Goal: Task Accomplishment & Management: Manage account settings

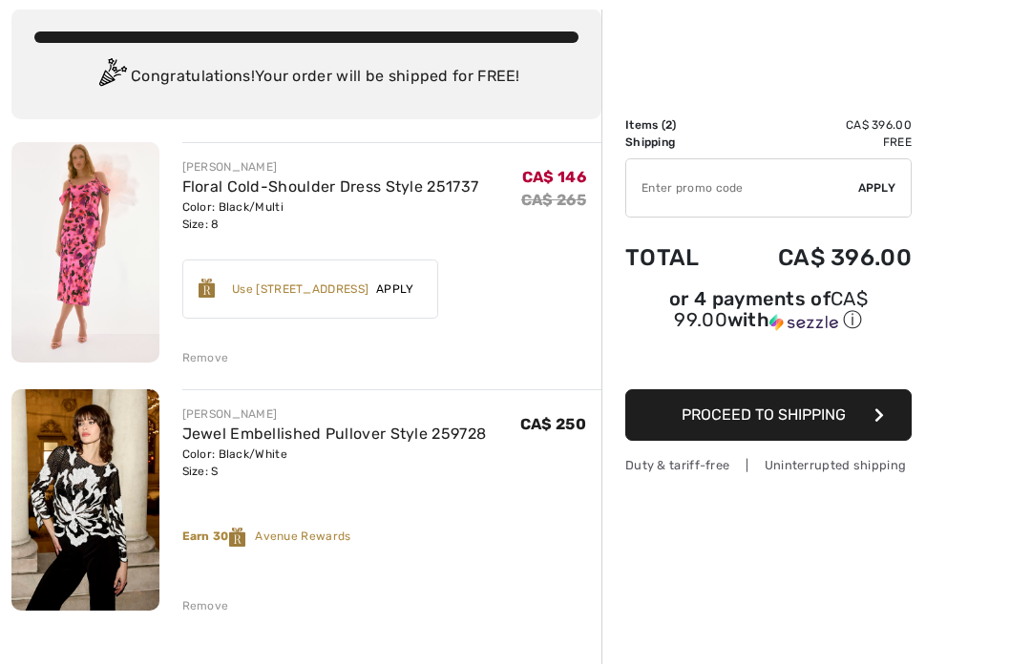
scroll to position [109, 0]
click at [203, 361] on div "Remove" at bounding box center [205, 356] width 47 height 17
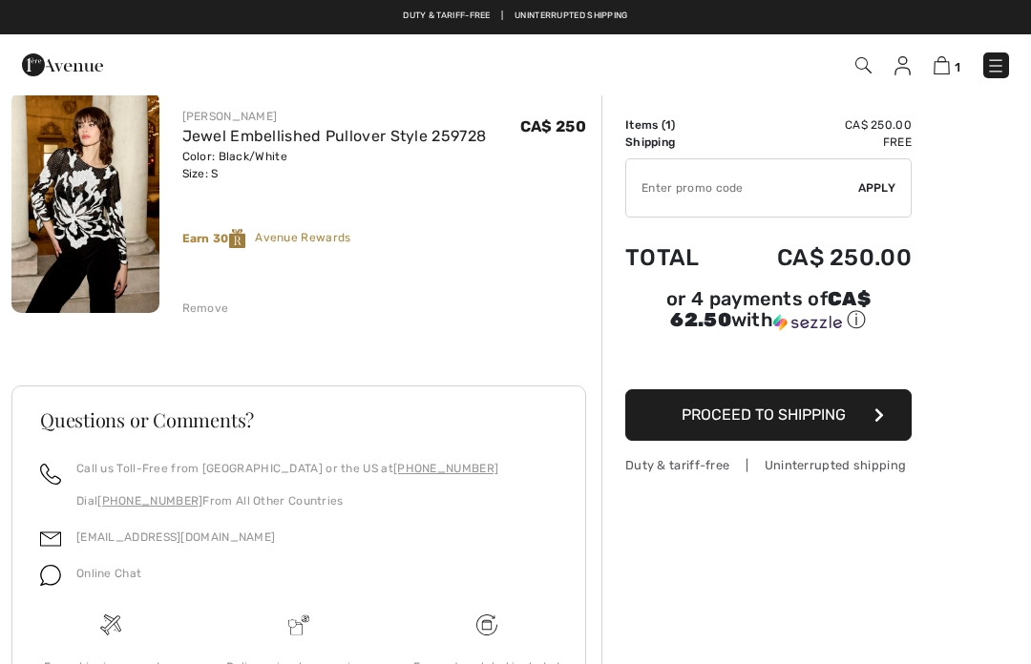
scroll to position [0, 0]
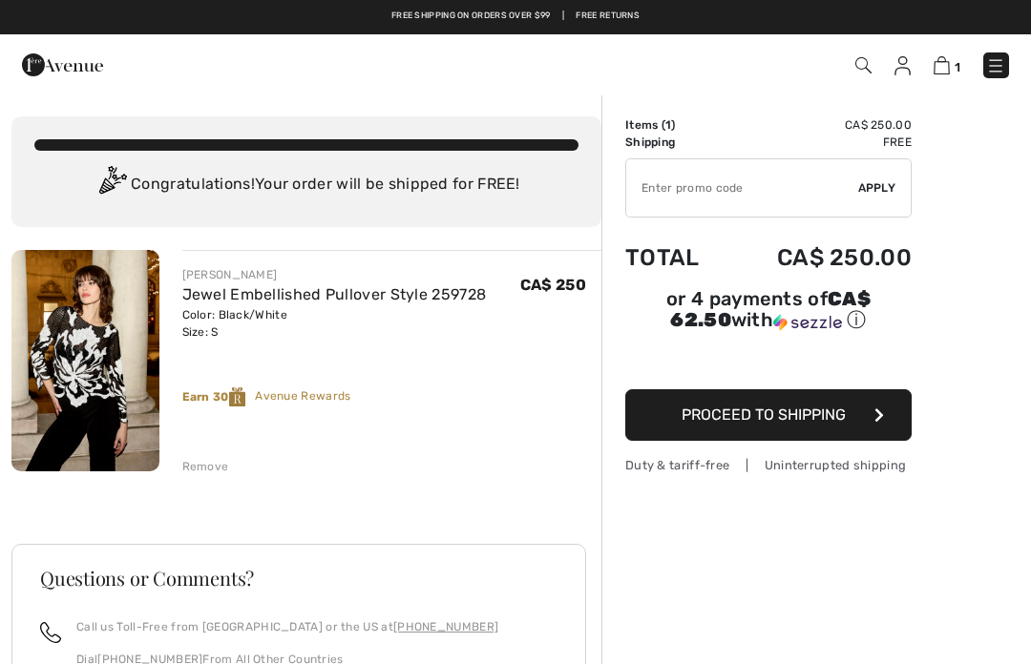
click at [905, 73] on img at bounding box center [902, 65] width 16 height 19
click at [906, 73] on img at bounding box center [902, 65] width 16 height 19
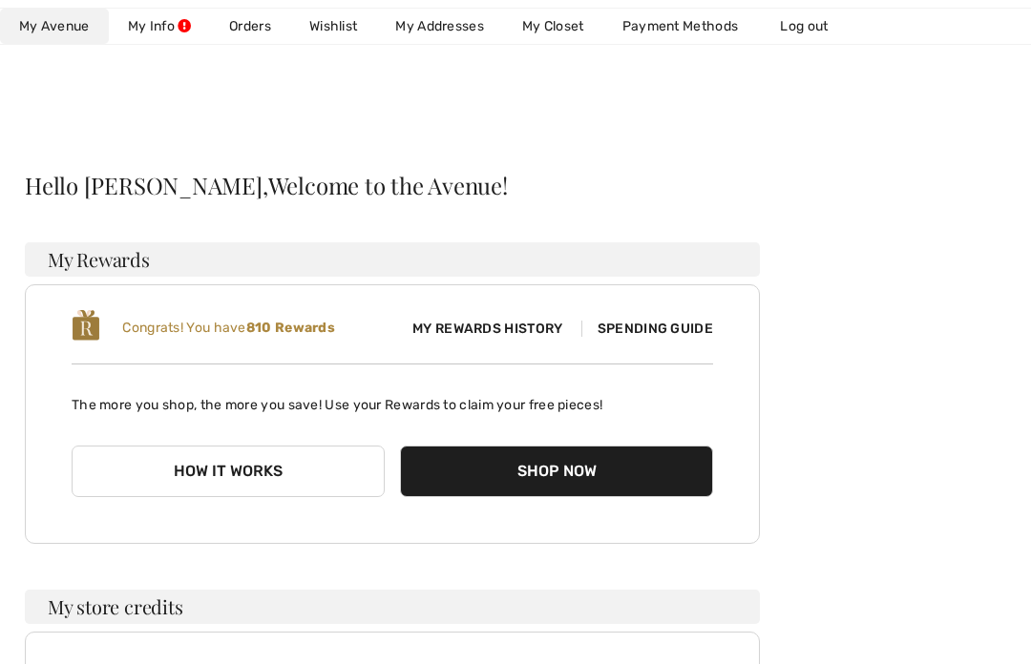
scroll to position [41, 0]
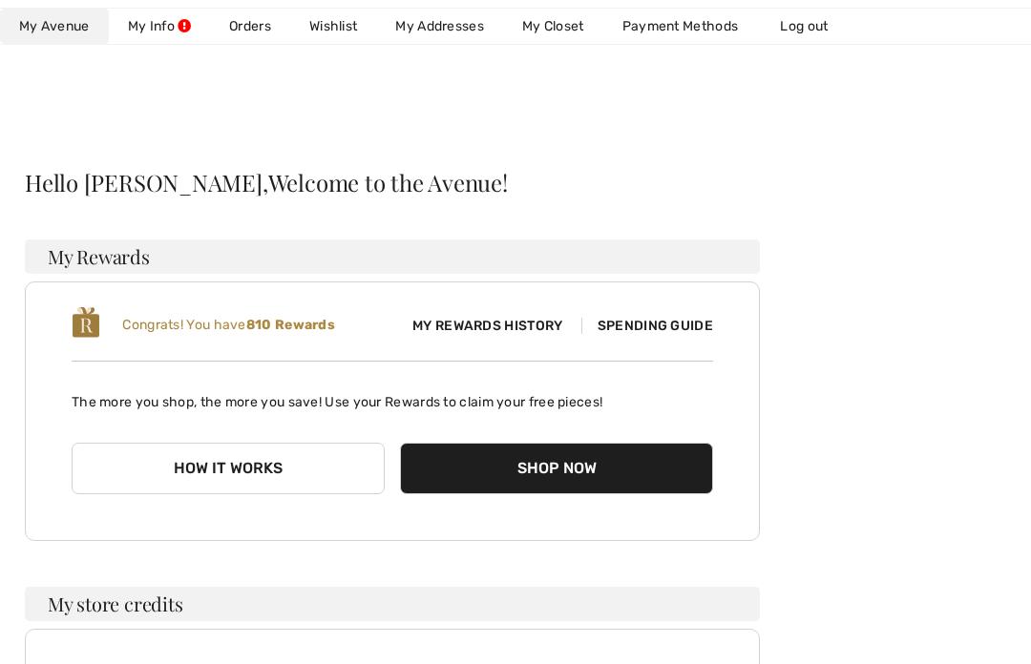
click at [329, 36] on link "Wishlist" at bounding box center [333, 26] width 86 height 35
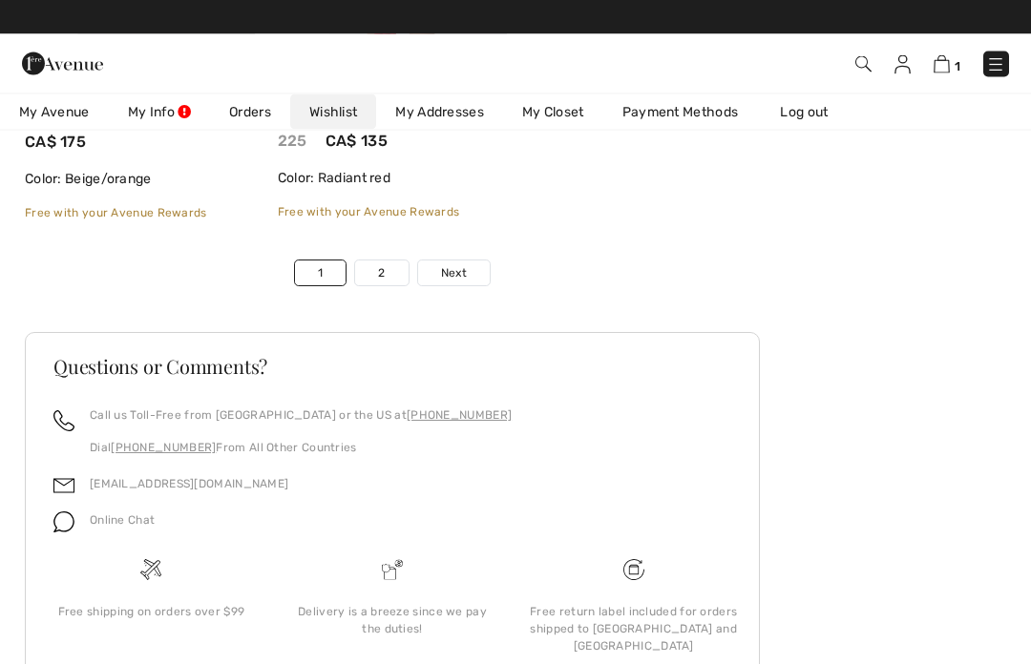
scroll to position [9328, 0]
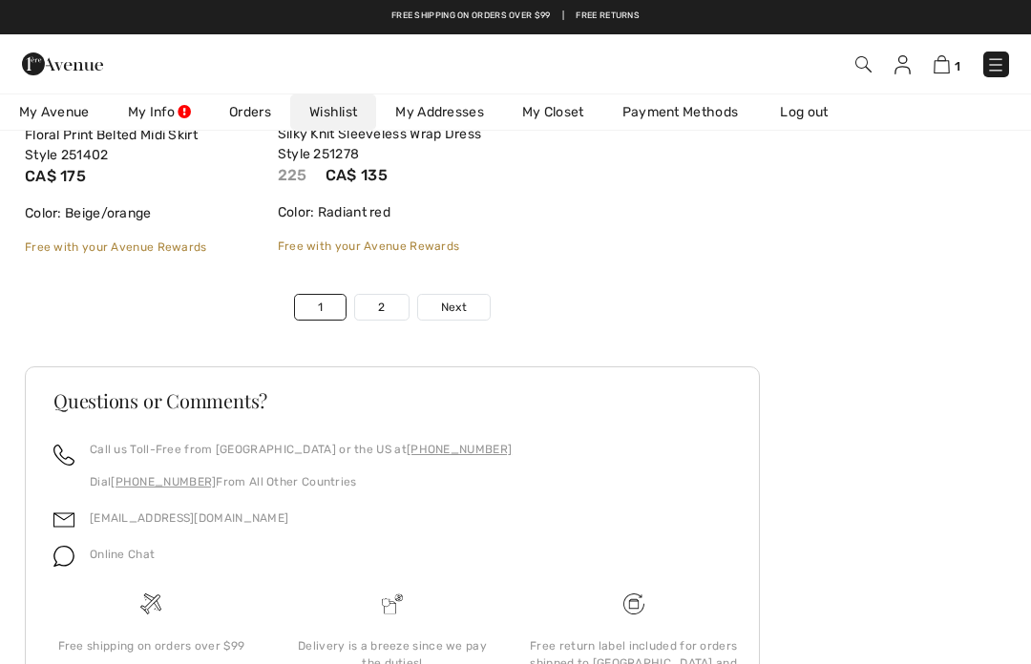
click at [464, 311] on span "Next" at bounding box center [454, 307] width 26 height 17
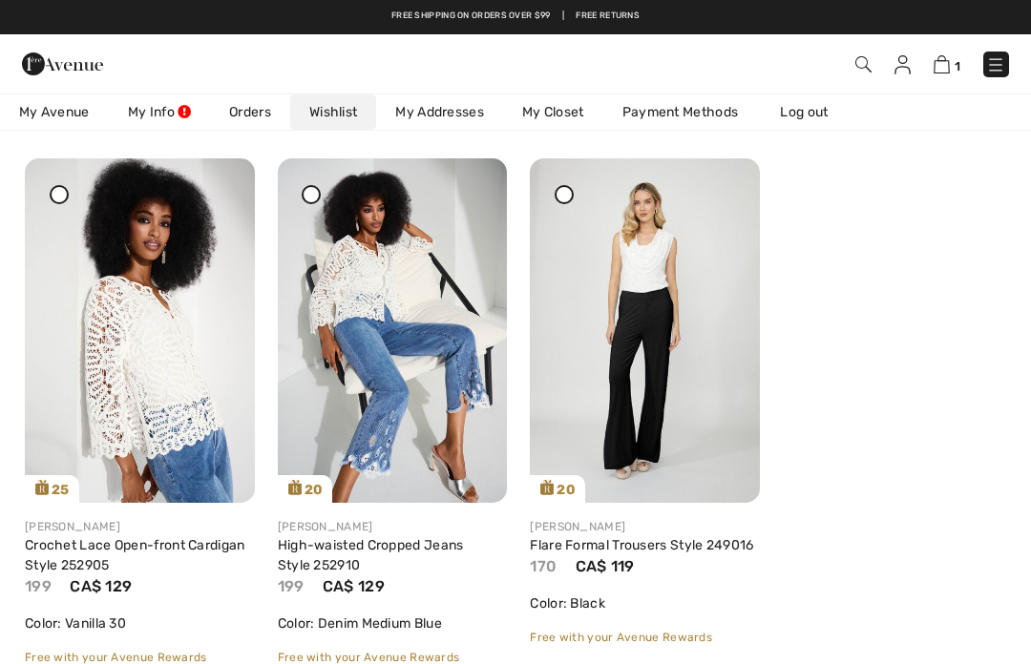
scroll to position [224, 0]
click at [470, 179] on icon at bounding box center [469, 172] width 11 height 13
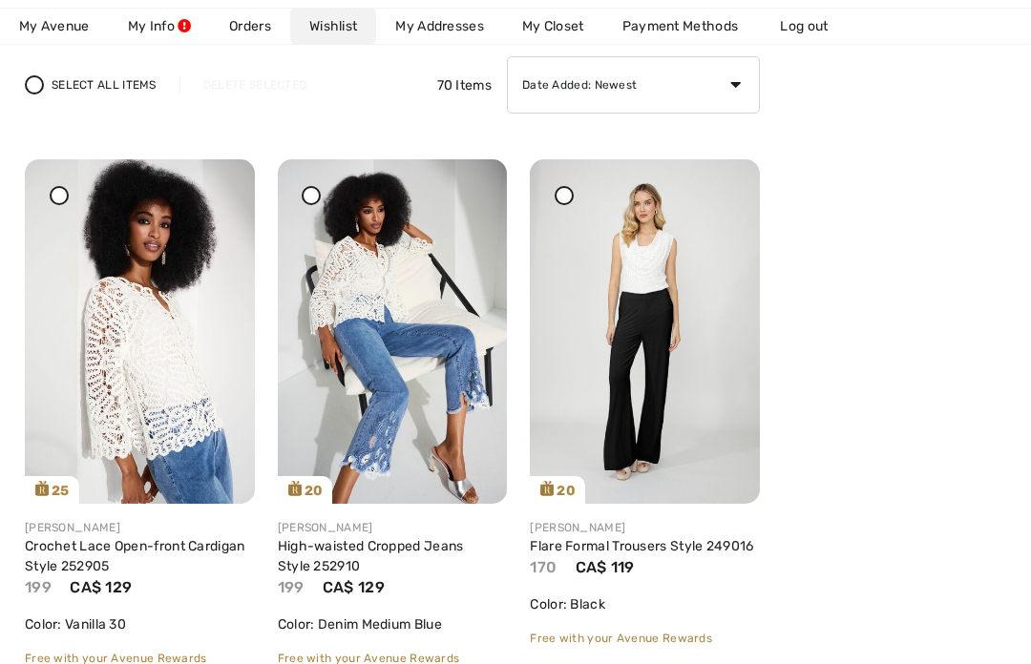
scroll to position [291, 0]
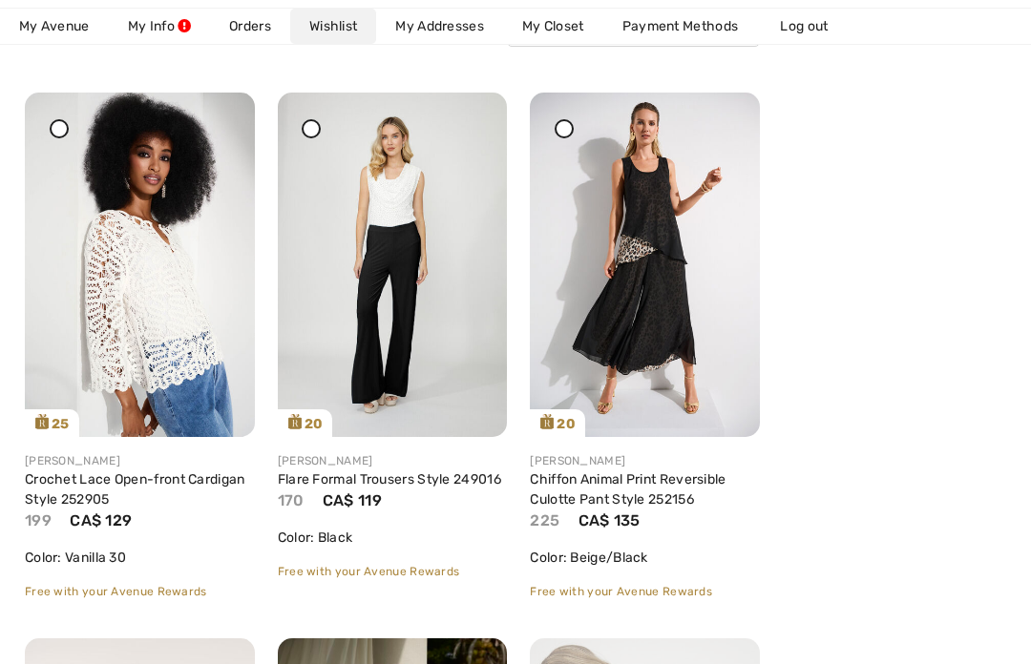
click at [566, 136] on div at bounding box center [563, 128] width 19 height 19
click at [572, 133] on div at bounding box center [563, 128] width 19 height 19
click at [724, 113] on icon at bounding box center [722, 105] width 11 height 13
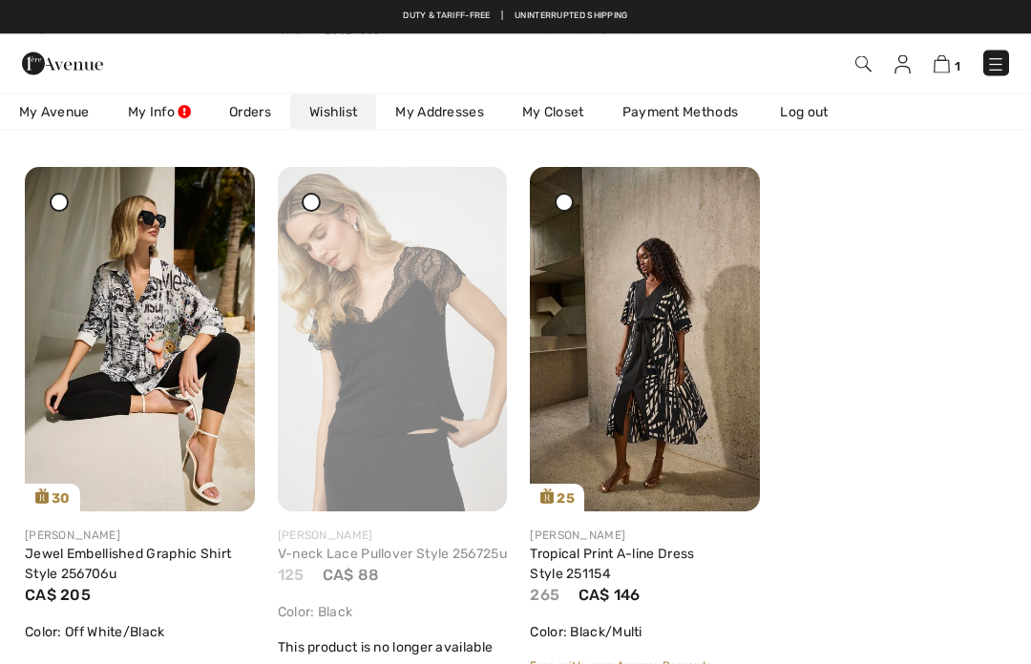
scroll to position [762, 0]
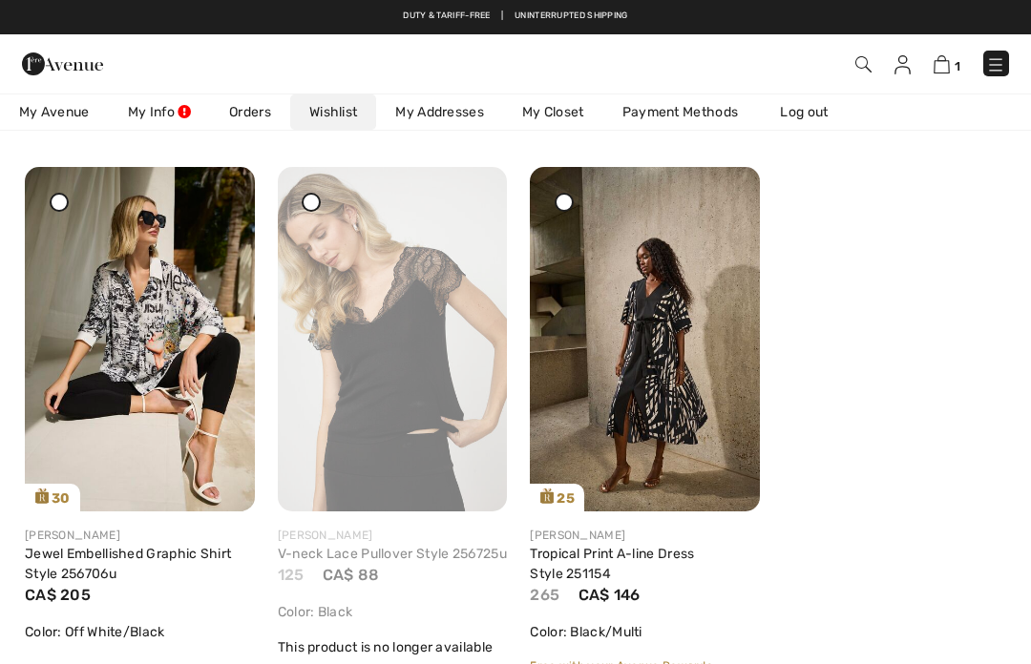
click at [418, 387] on img at bounding box center [393, 339] width 230 height 344
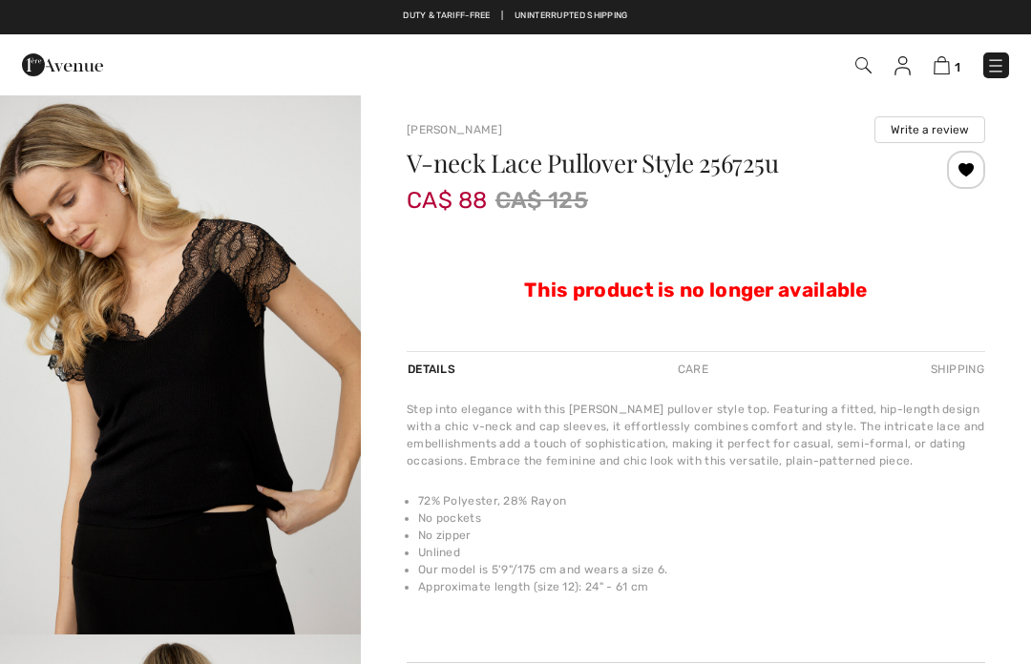
checkbox input "true"
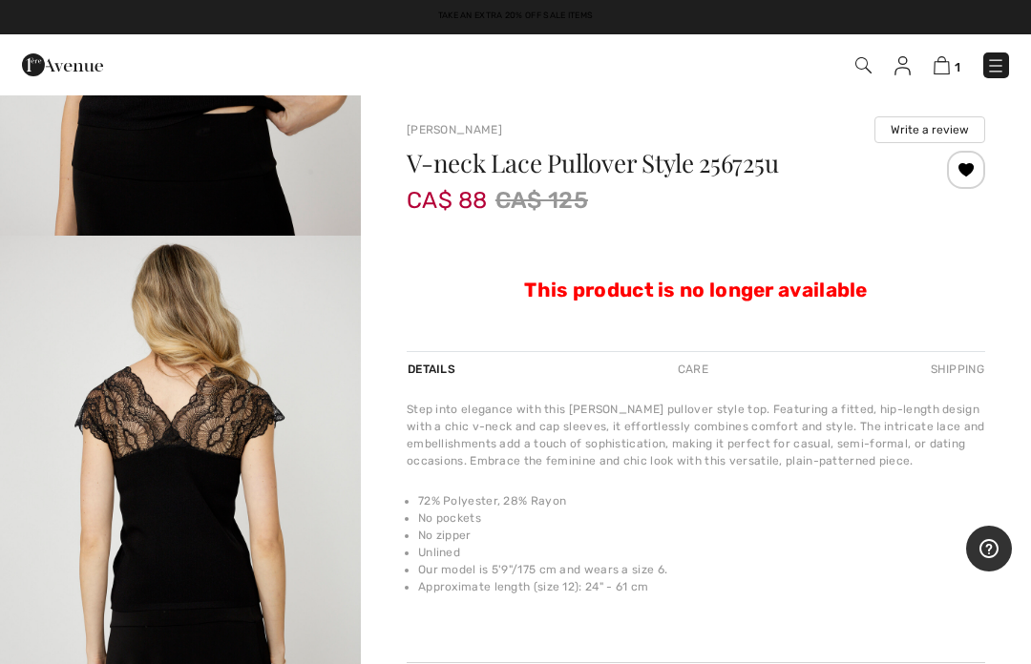
scroll to position [401, 0]
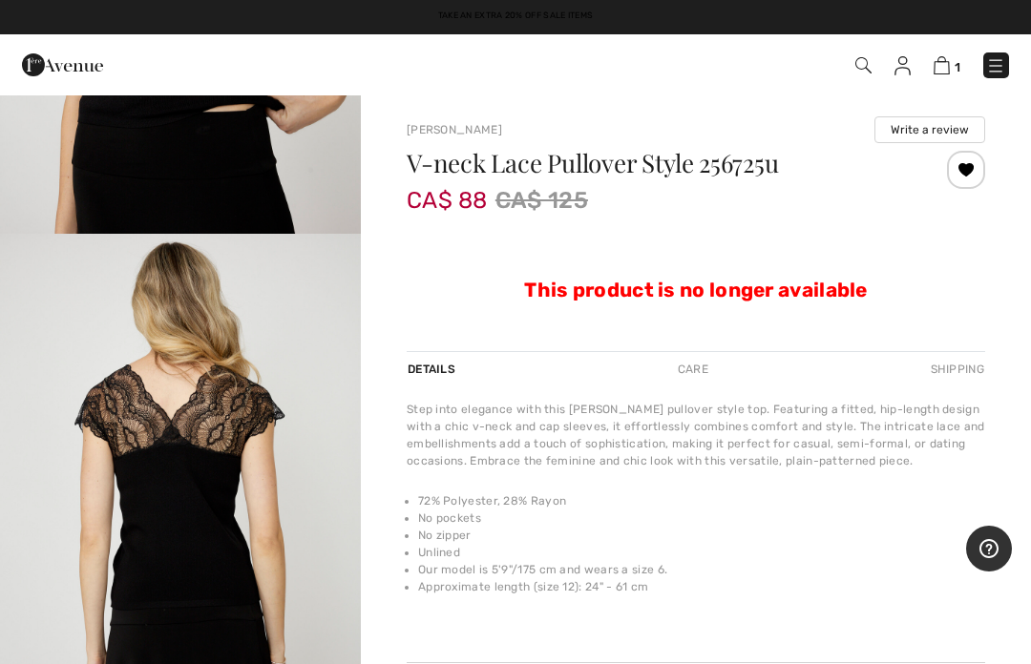
click at [480, 200] on span "CA$ 88" at bounding box center [446, 191] width 81 height 46
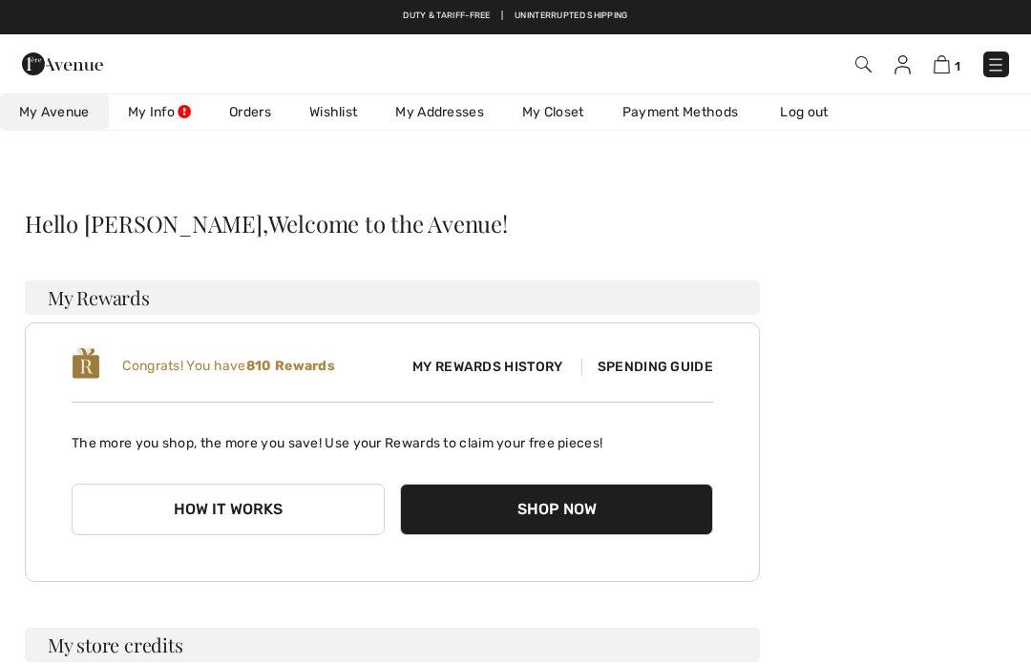
click at [475, 214] on div "Hello Etsuko, Welcome to the Avenue!" at bounding box center [392, 223] width 735 height 23
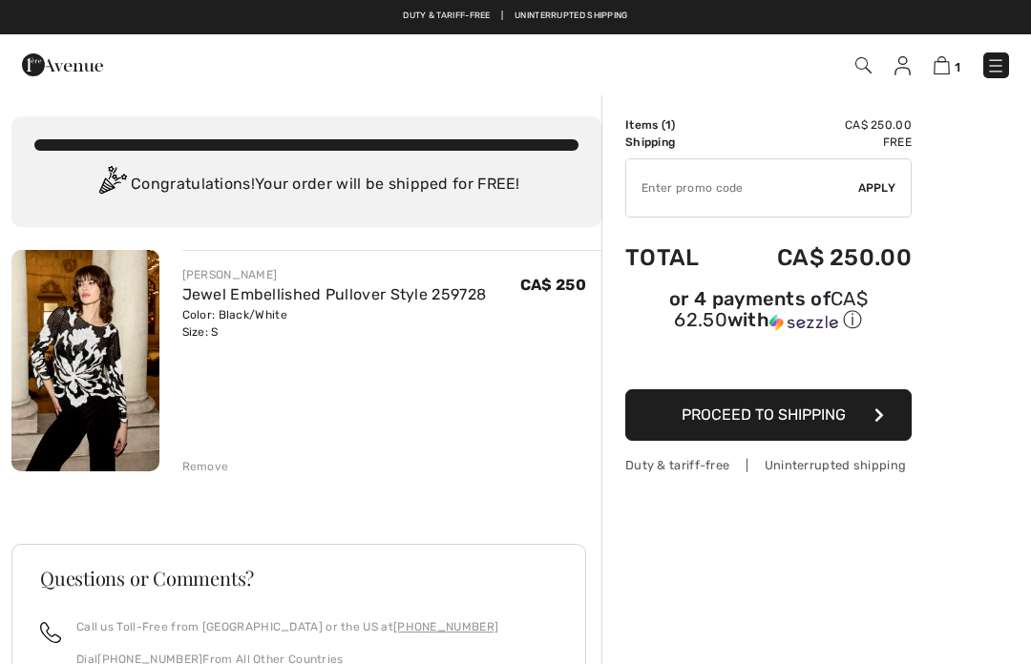
click at [901, 73] on img at bounding box center [902, 65] width 16 height 19
click at [903, 105] on div "Order Summary Details Items ( 1 ) CA$ 250.00 Promo code CA$ 0.00 Shipping Free …" at bounding box center [815, 537] width 429 height 887
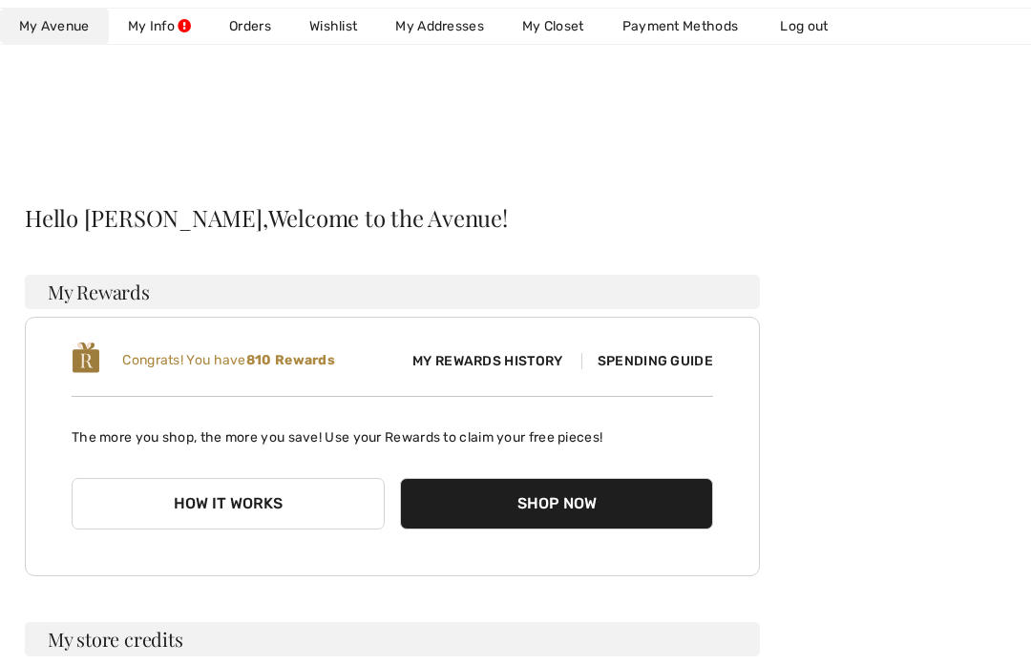
scroll to position [2, 0]
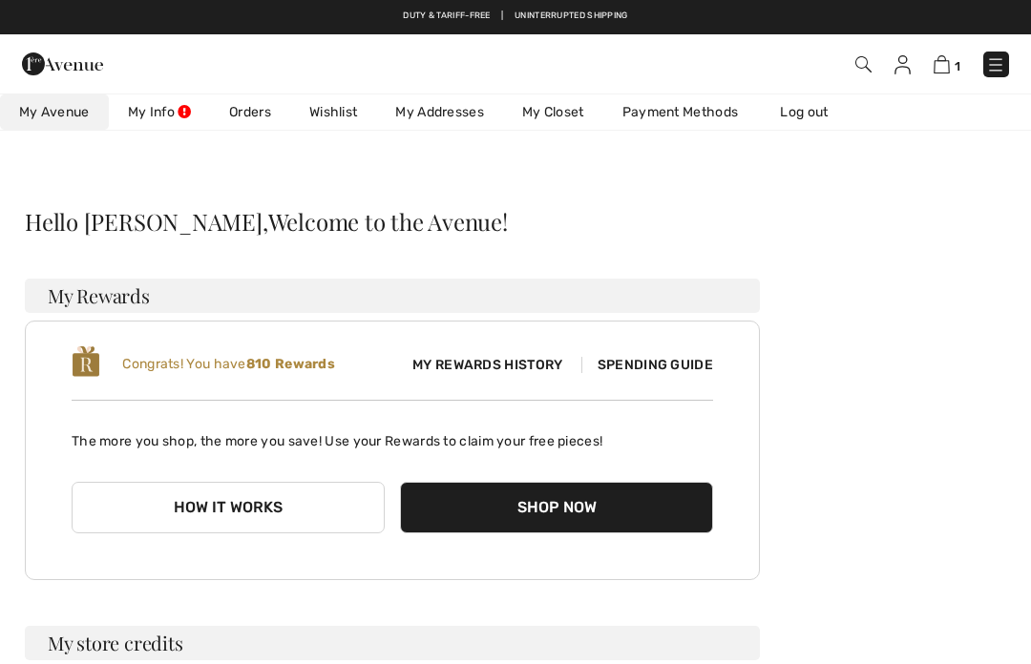
click at [347, 119] on link "Wishlist" at bounding box center [333, 111] width 86 height 35
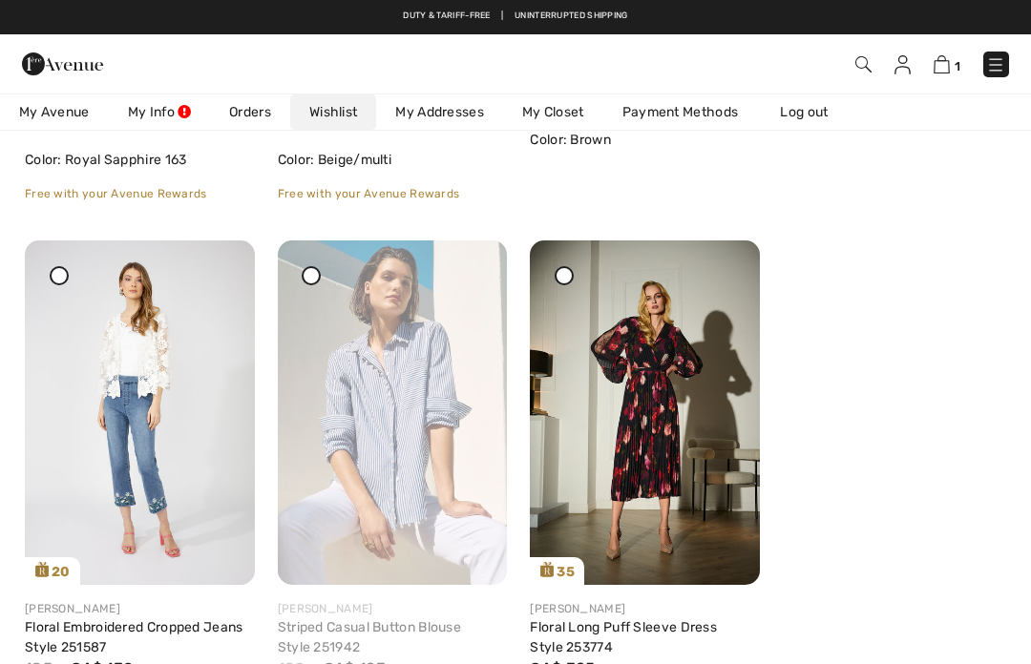
scroll to position [2327, 0]
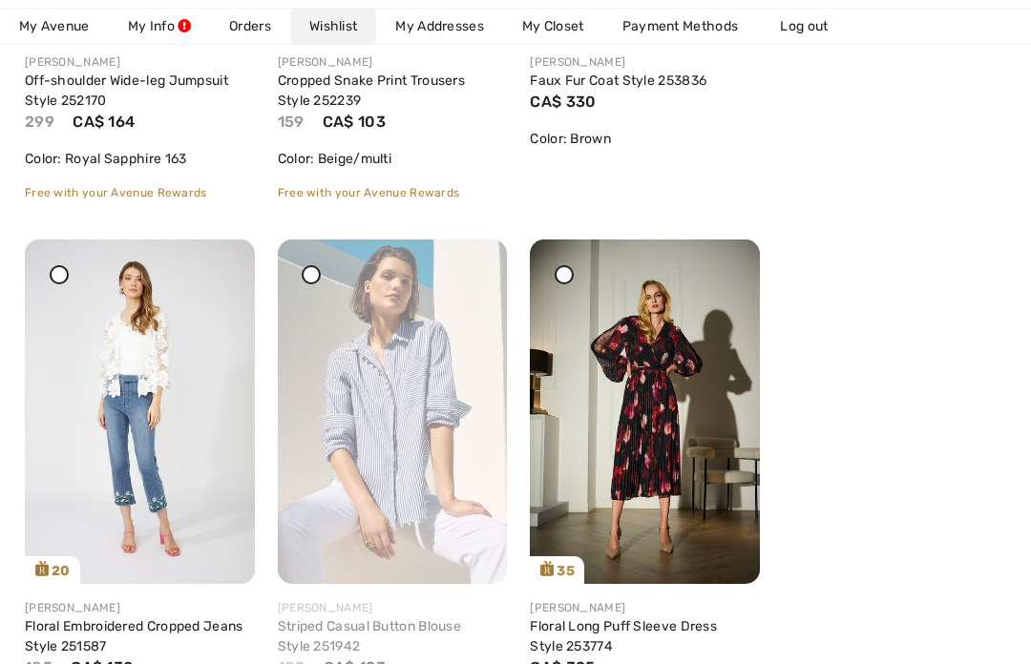
click at [485, 361] on img at bounding box center [393, 412] width 230 height 344
click at [475, 246] on icon at bounding box center [469, 252] width 11 height 13
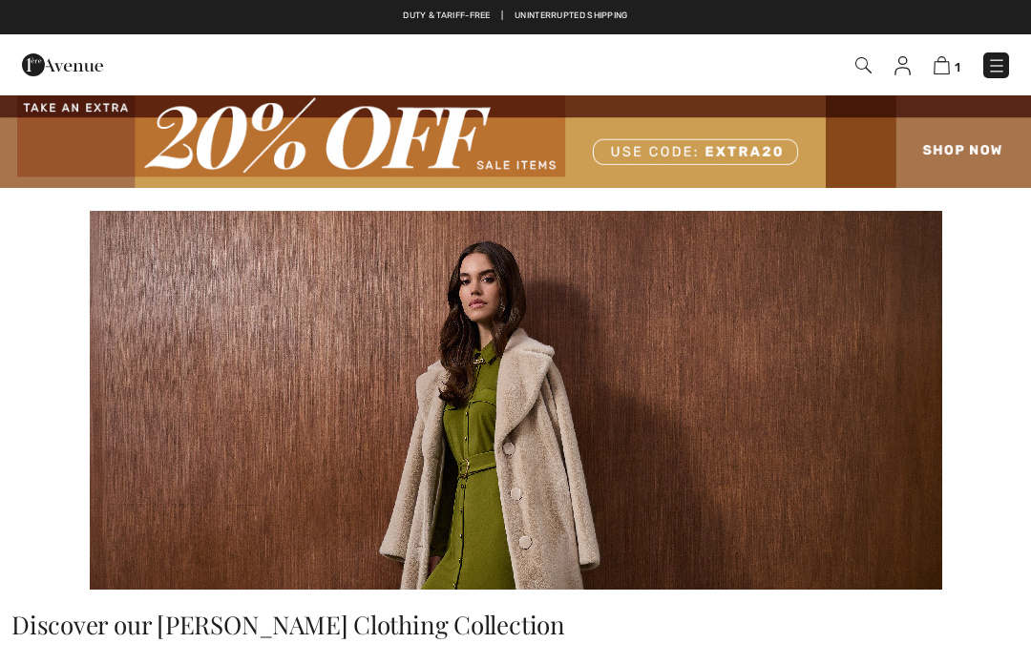
checkbox input "true"
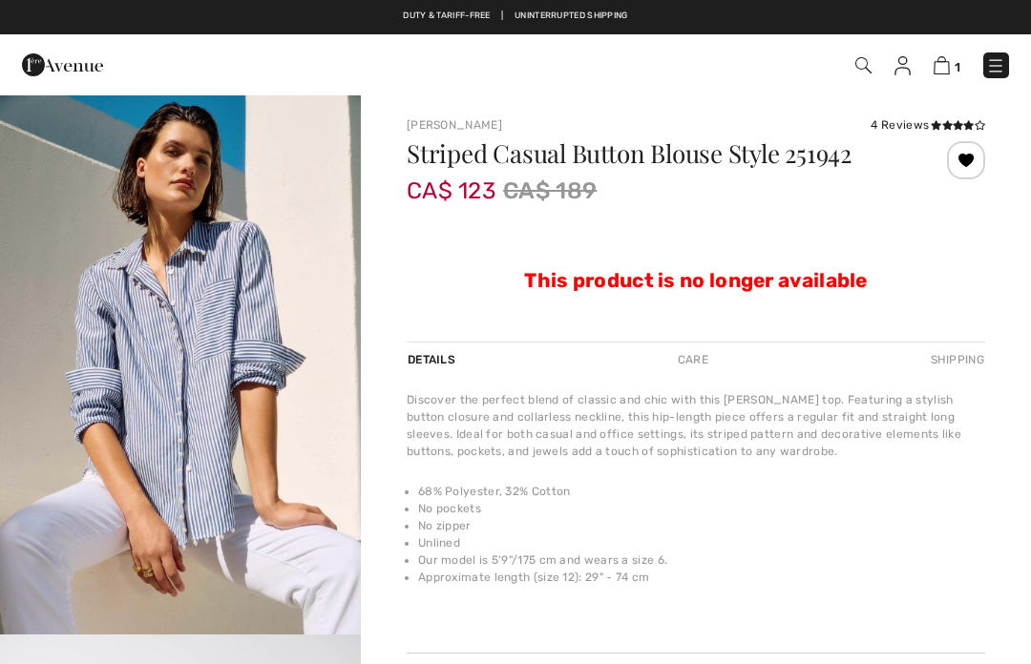
checkbox input "true"
click at [972, 160] on div at bounding box center [966, 160] width 38 height 38
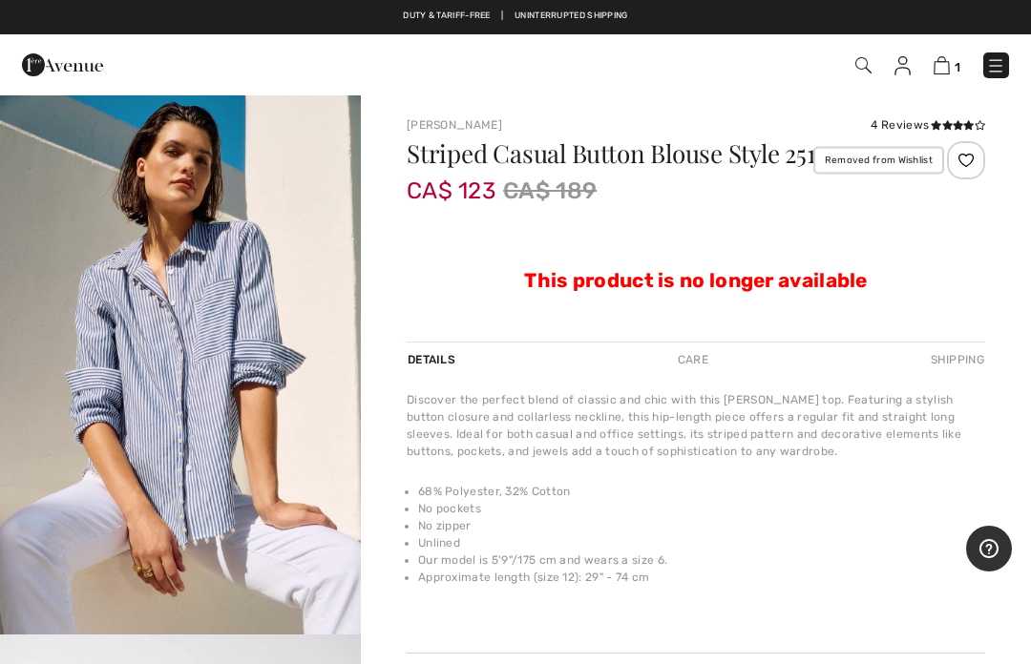
click at [982, 168] on div "Removed from Wishlist" at bounding box center [966, 160] width 38 height 38
click at [976, 168] on div at bounding box center [966, 160] width 38 height 38
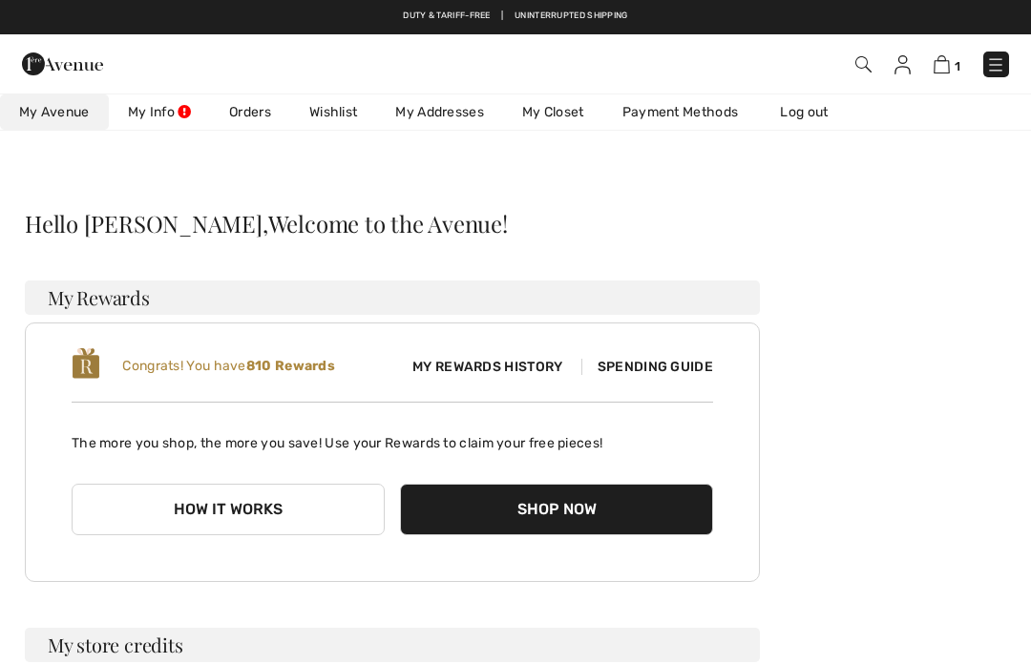
click at [886, 72] on span "1" at bounding box center [727, 65] width 564 height 26
click at [894, 78] on div "1 Checkout" at bounding box center [726, 64] width 593 height 39
click at [908, 69] on img at bounding box center [902, 64] width 16 height 19
click at [345, 121] on link "Wishlist" at bounding box center [333, 111] width 86 height 35
click at [344, 103] on link "Wishlist" at bounding box center [333, 111] width 86 height 35
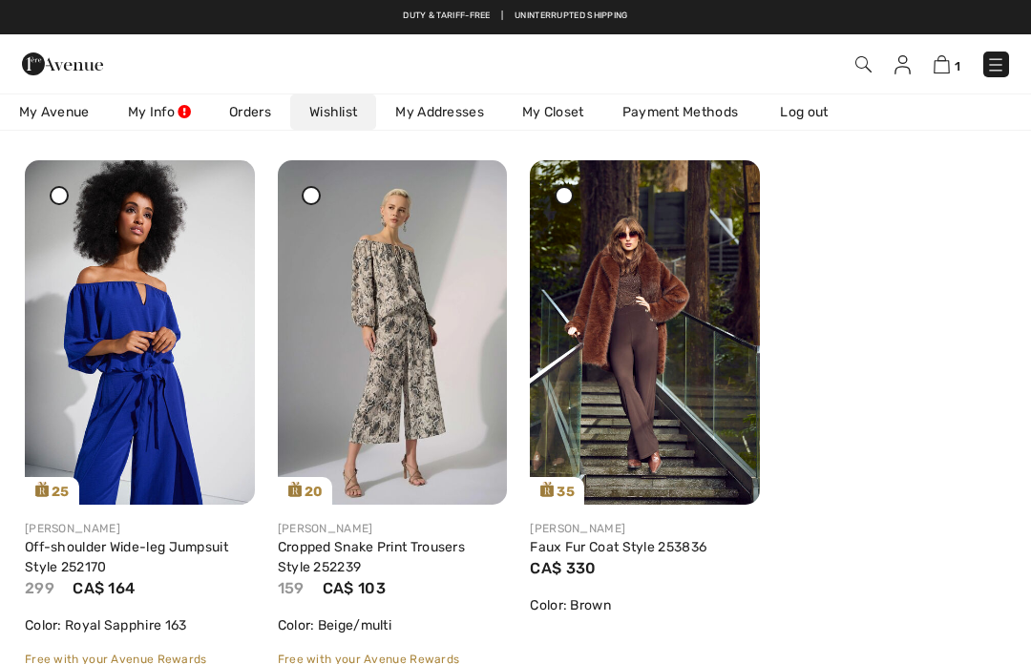
scroll to position [1853, 0]
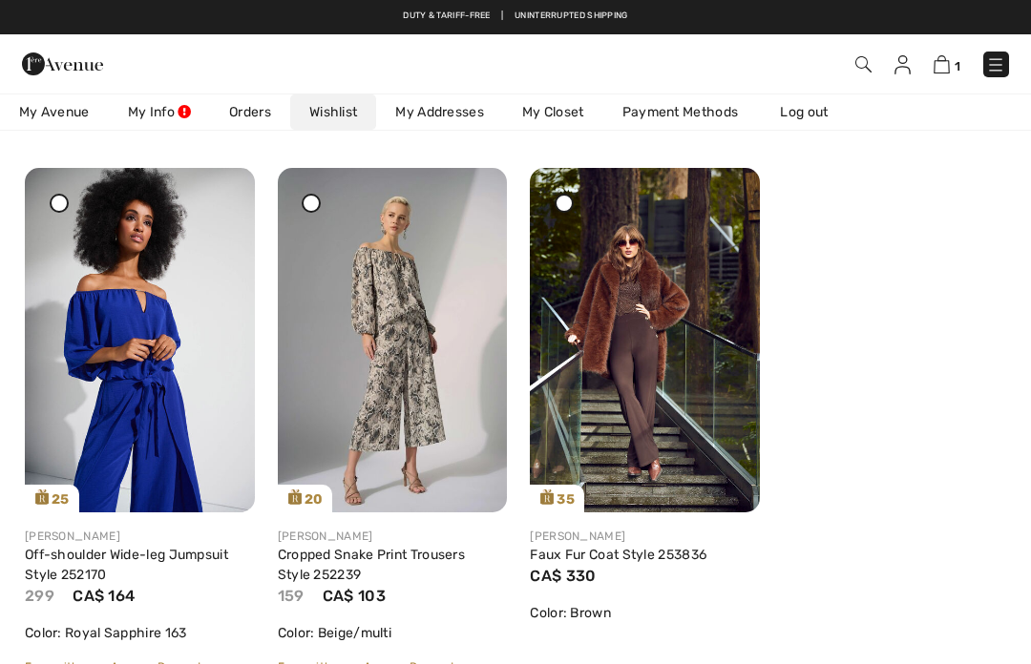
click at [473, 188] on icon at bounding box center [469, 181] width 11 height 13
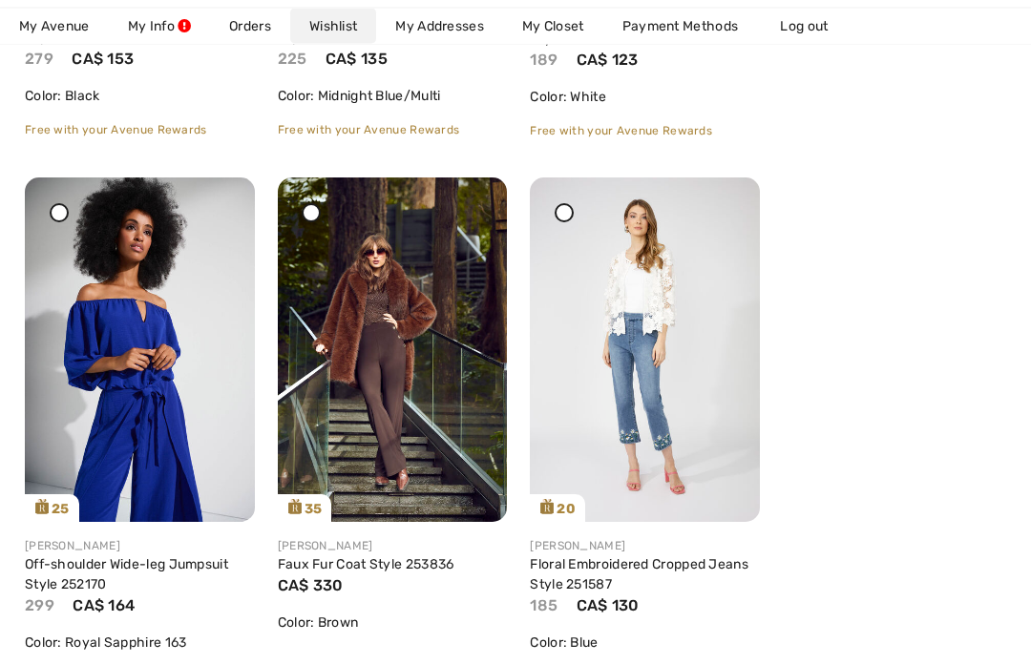
scroll to position [1846, 0]
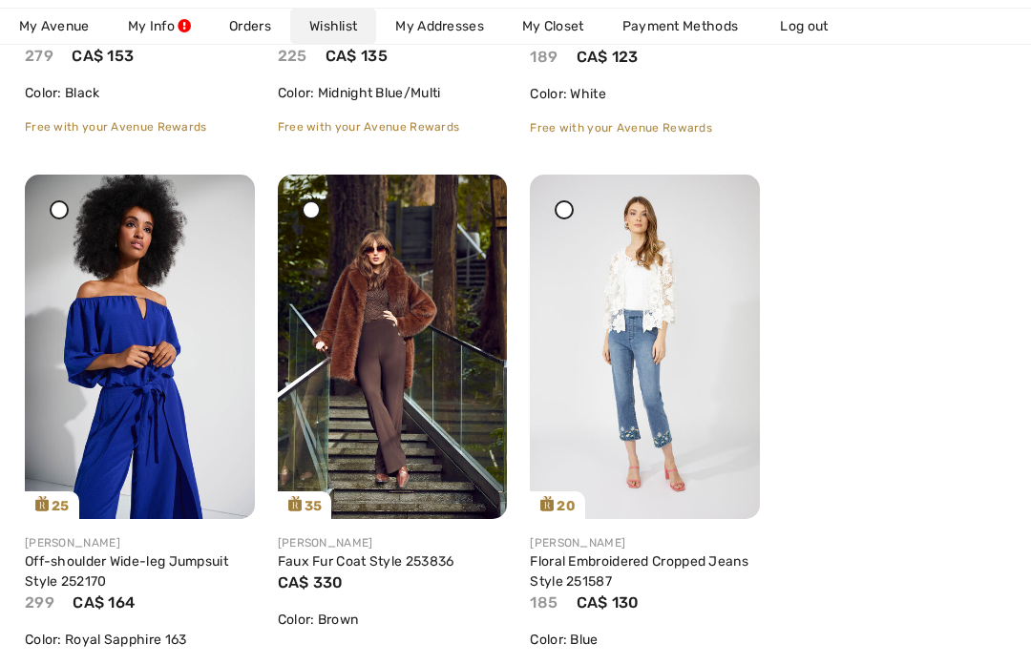
click at [706, 205] on img at bounding box center [645, 347] width 230 height 344
click at [725, 181] on icon at bounding box center [722, 187] width 11 height 13
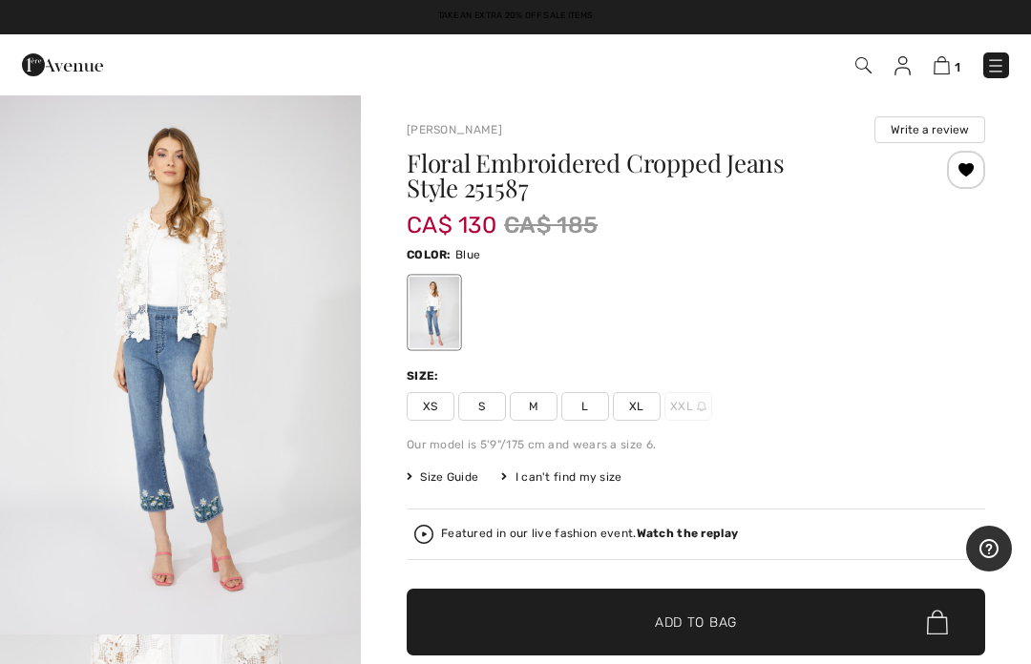
click at [723, 139] on div "Frank Lyman Write a review" at bounding box center [695, 129] width 578 height 27
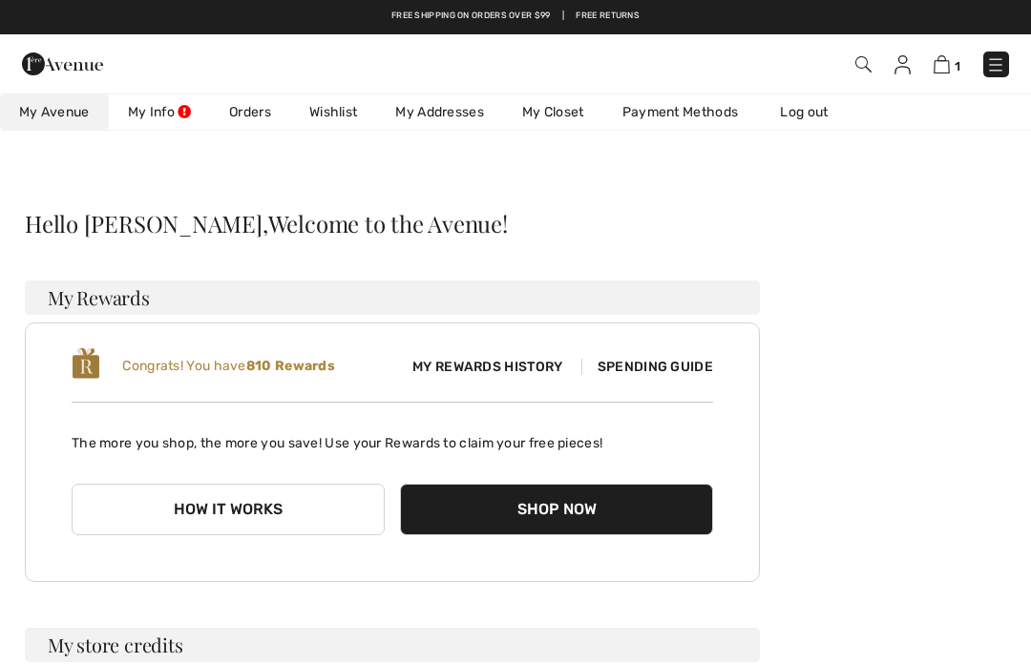
click at [347, 122] on link "Wishlist" at bounding box center [333, 111] width 86 height 35
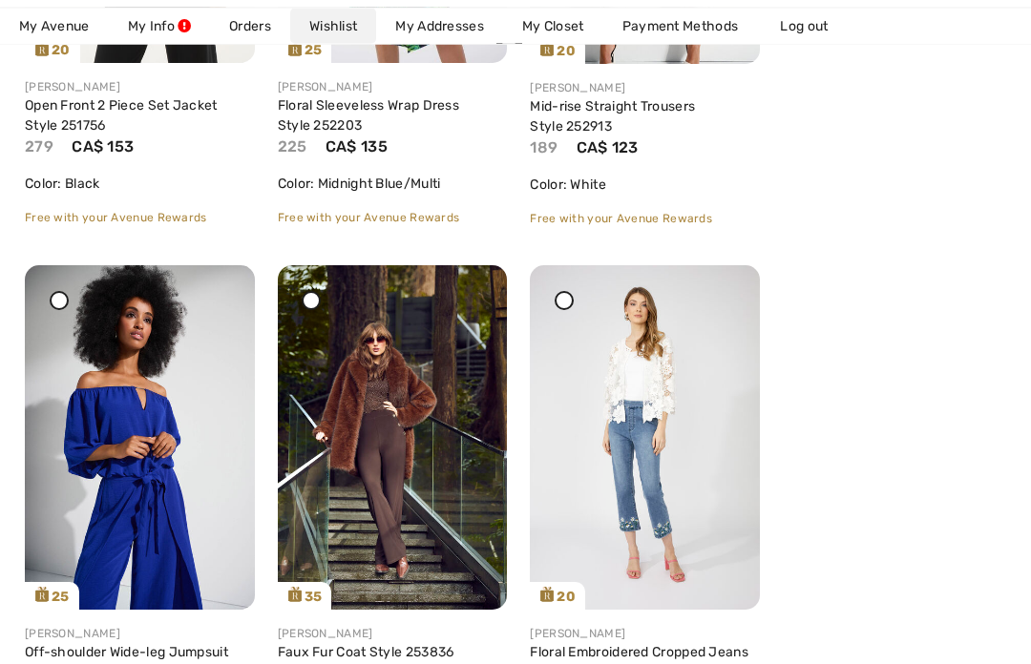
scroll to position [1754, 0]
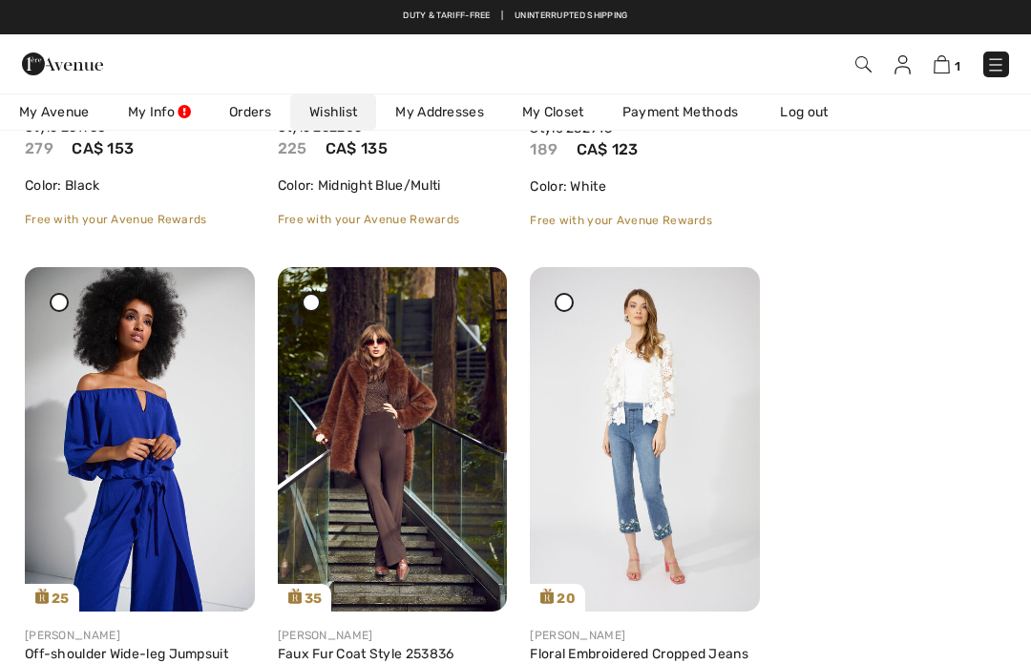
click at [723, 287] on icon at bounding box center [722, 280] width 11 height 13
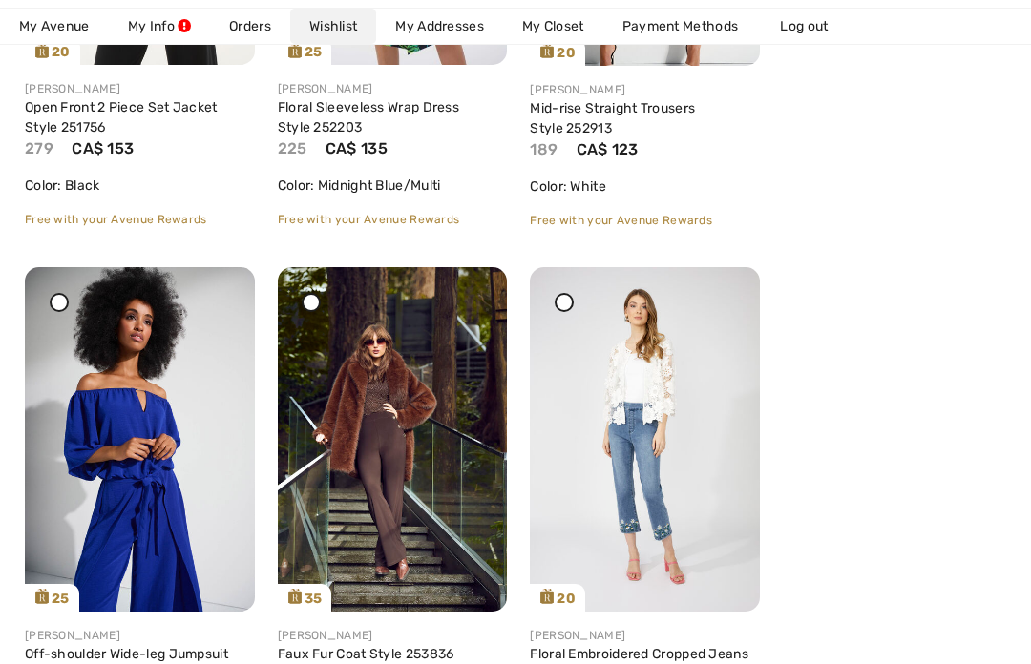
scroll to position [1821, 0]
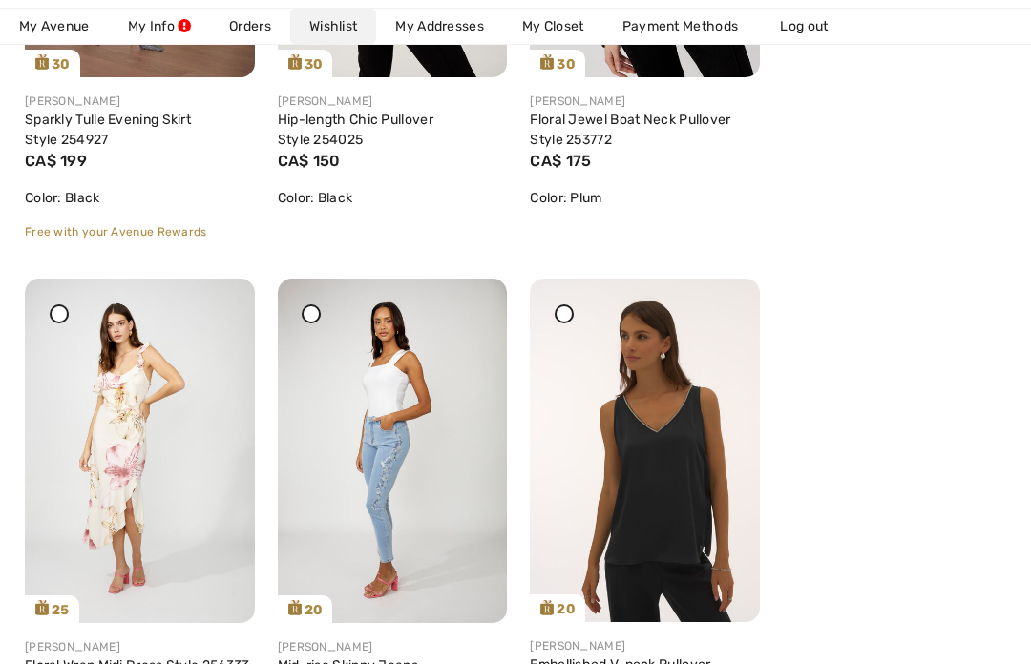
scroll to position [2843, 0]
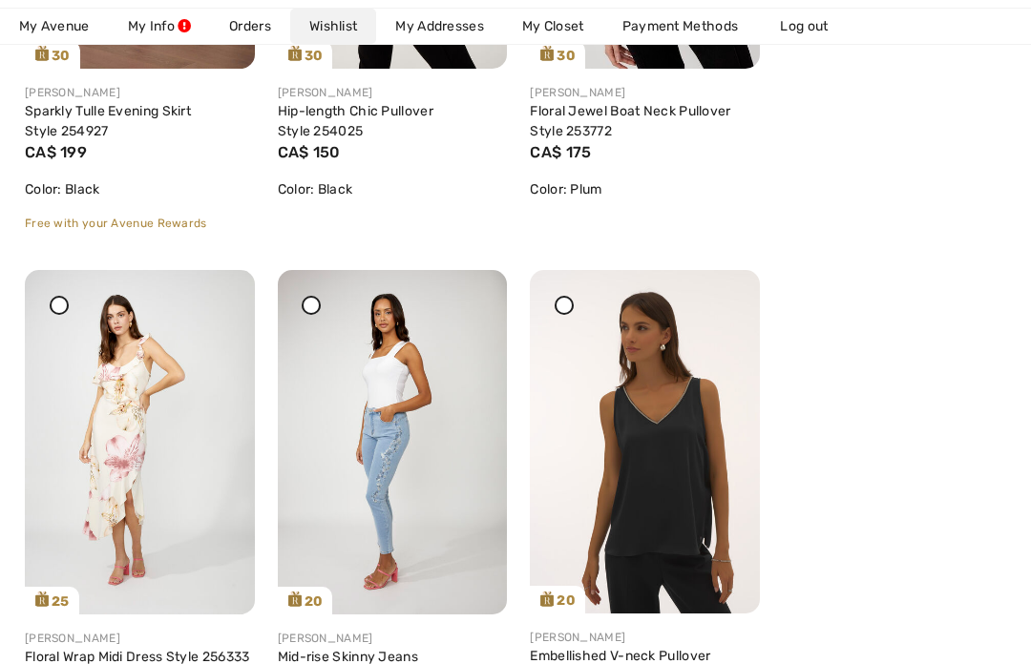
click at [466, 290] on icon at bounding box center [469, 283] width 11 height 13
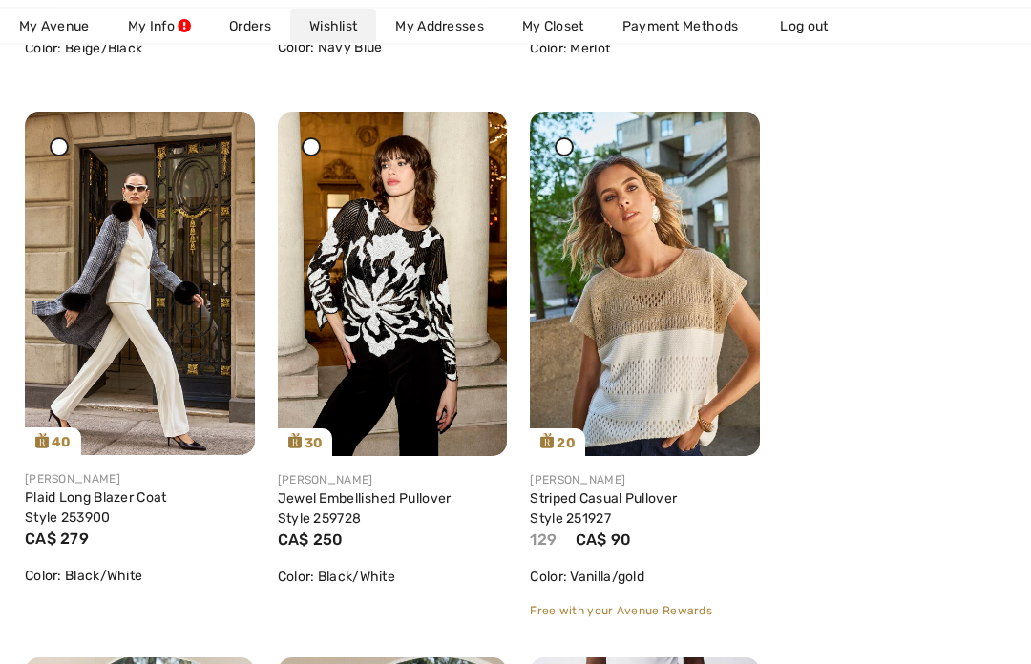
scroll to position [4075, 0]
click at [718, 132] on icon at bounding box center [722, 124] width 11 height 13
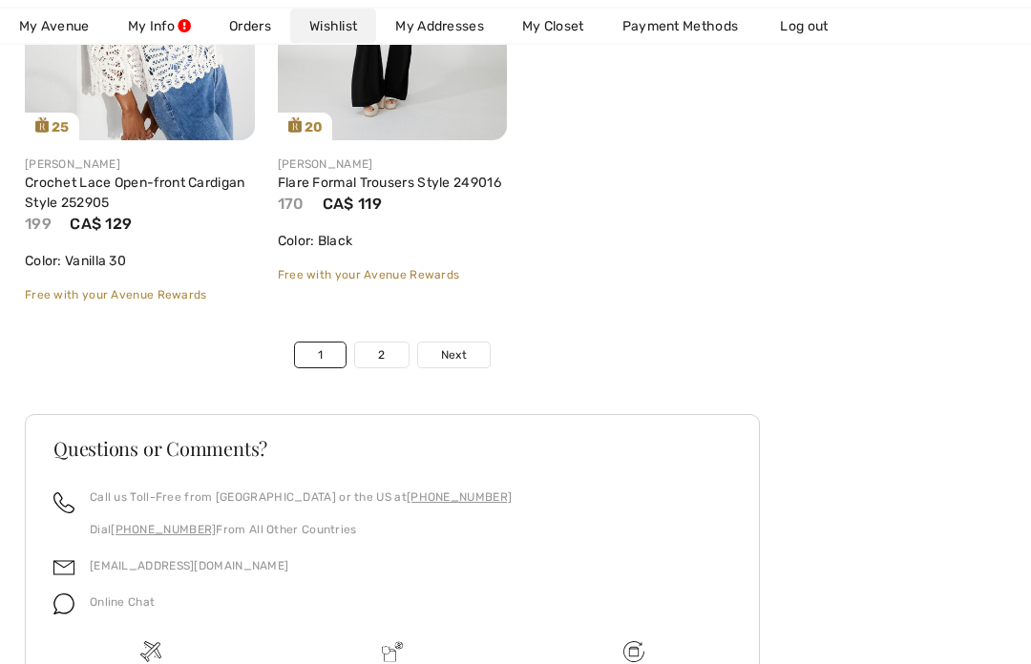
scroll to position [8834, 0]
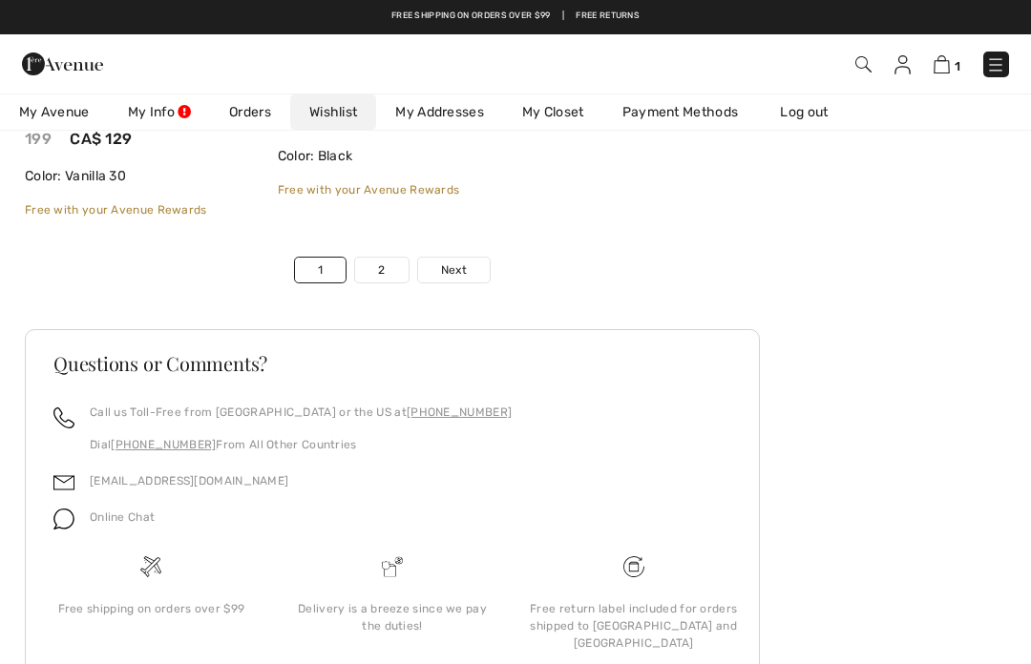
click at [451, 270] on span "Next" at bounding box center [454, 269] width 26 height 17
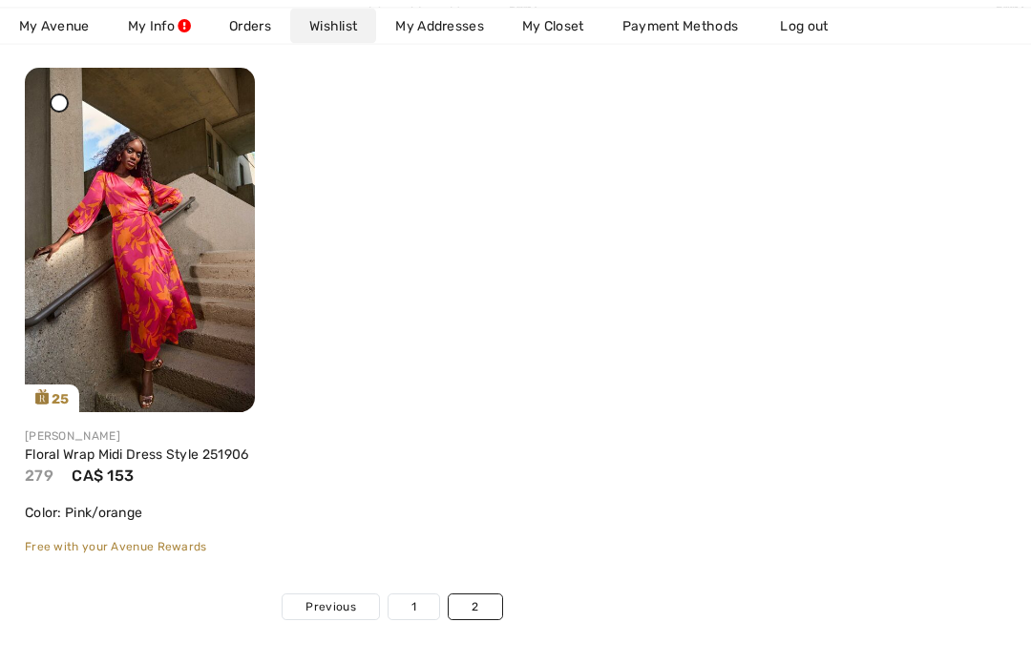
scroll to position [2505, 0]
click at [329, 615] on span "Previous" at bounding box center [330, 606] width 50 height 17
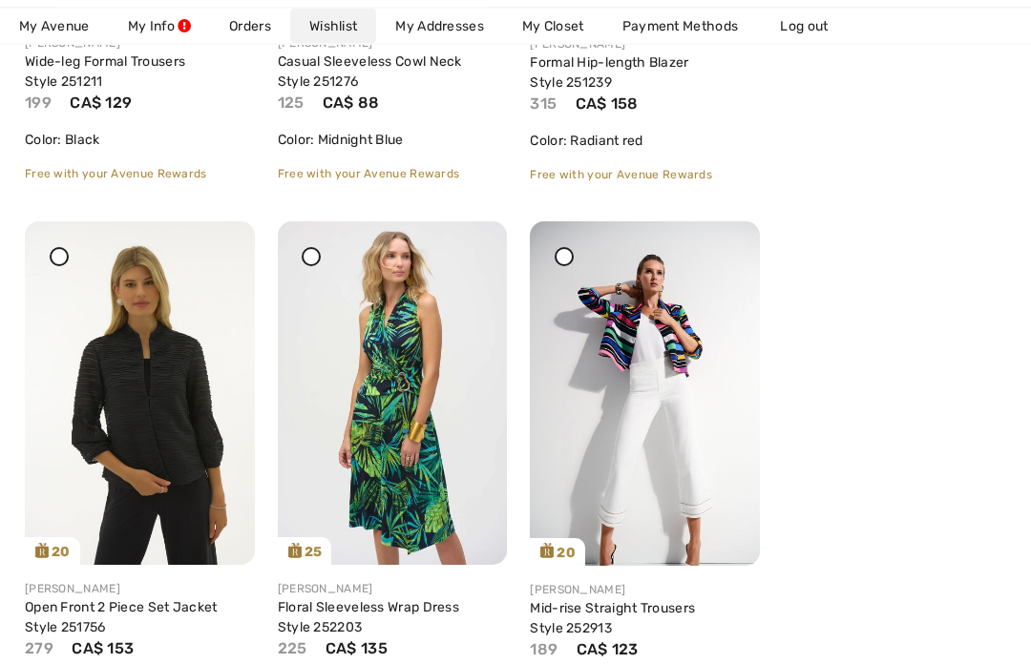
scroll to position [1259, 0]
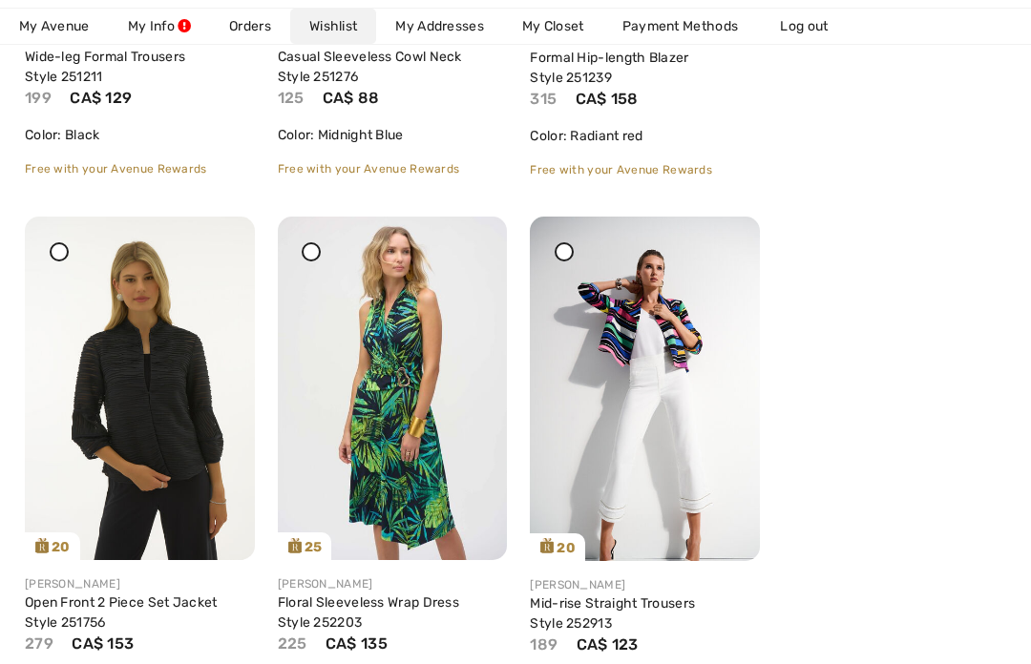
click at [216, 237] on icon at bounding box center [217, 229] width 11 height 13
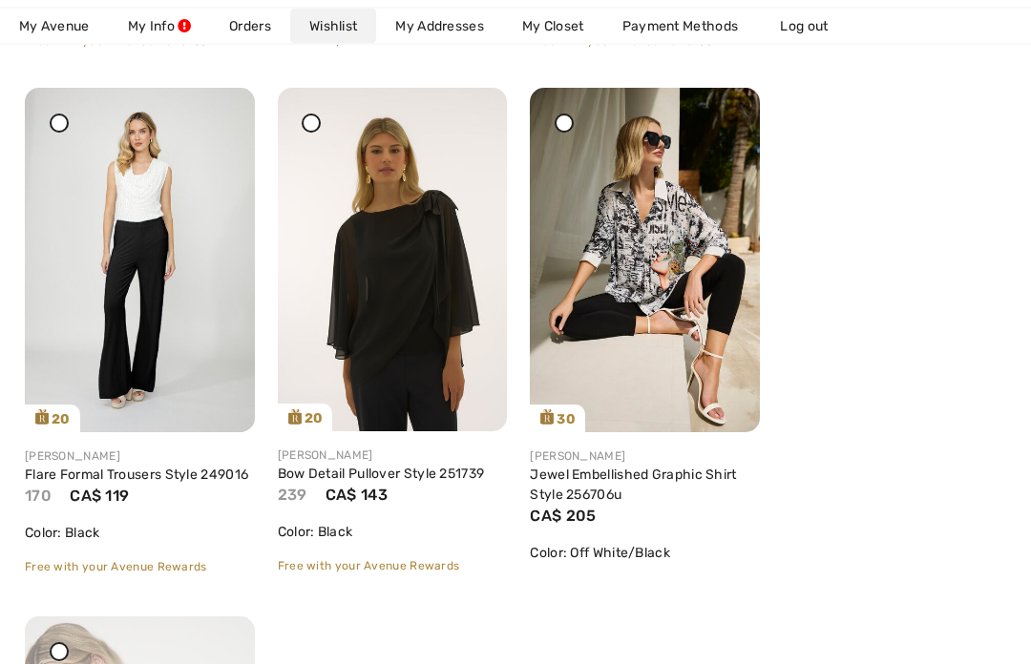
scroll to position [8423, 0]
click at [721, 108] on icon at bounding box center [722, 100] width 11 height 13
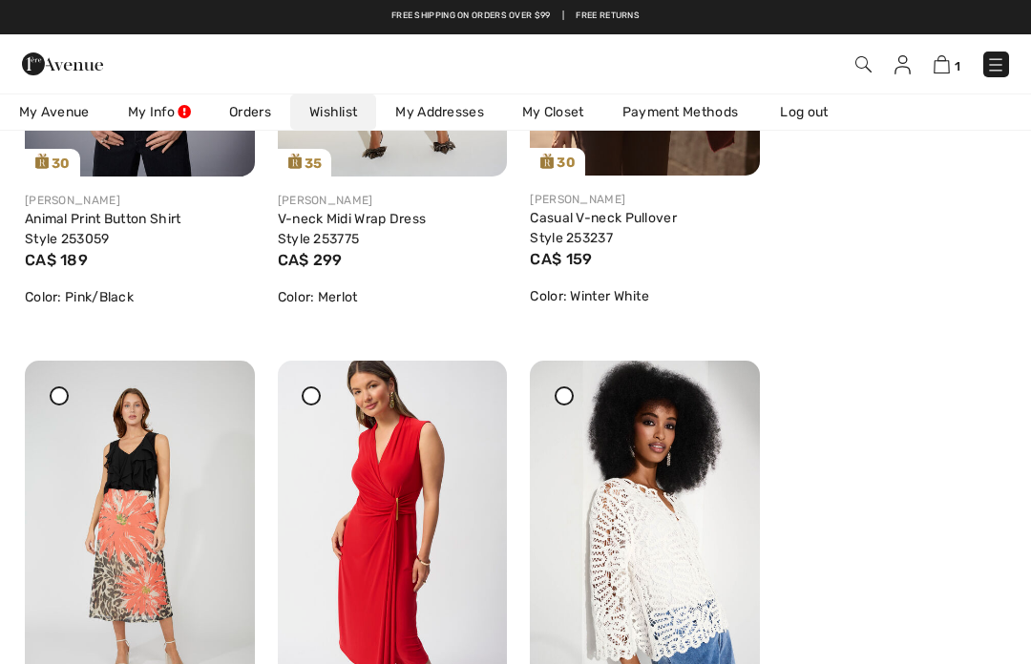
scroll to position [7602, 0]
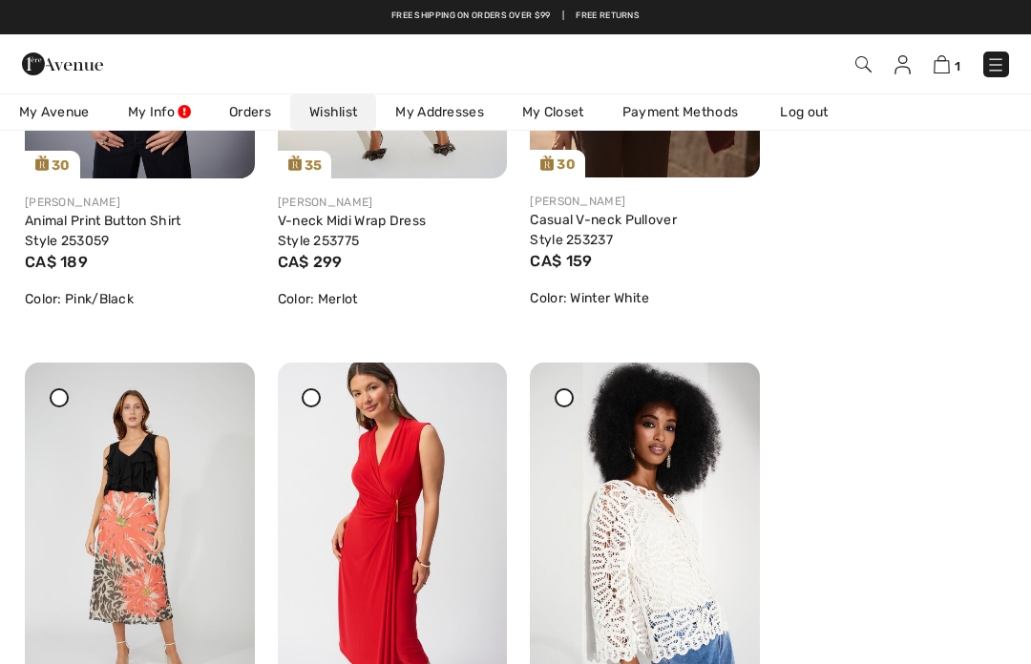
click at [227, 389] on div at bounding box center [217, 376] width 27 height 27
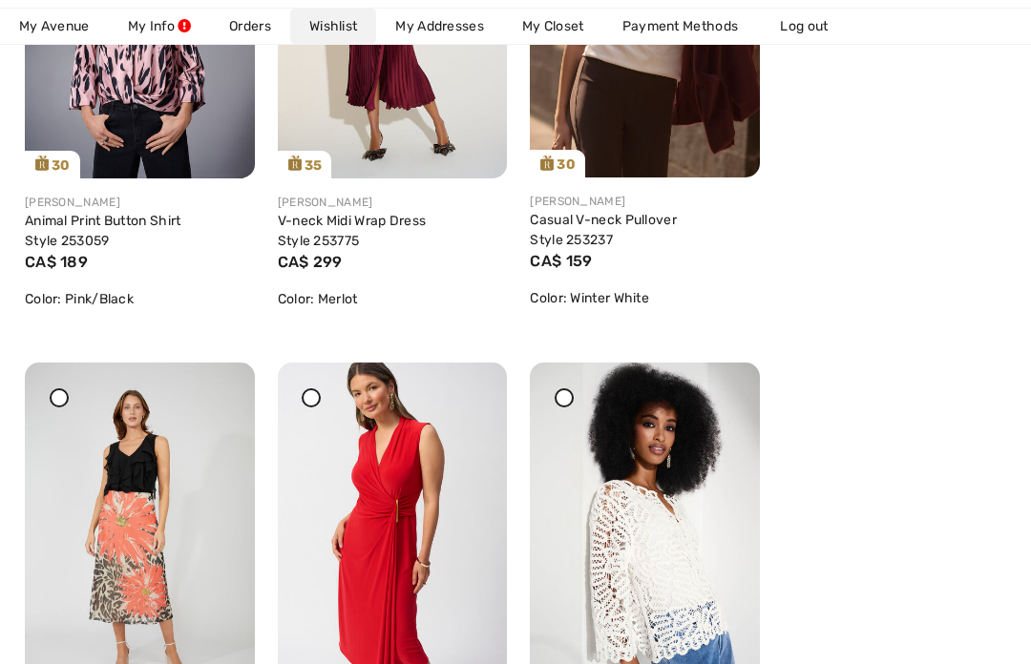
scroll to position [7668, 0]
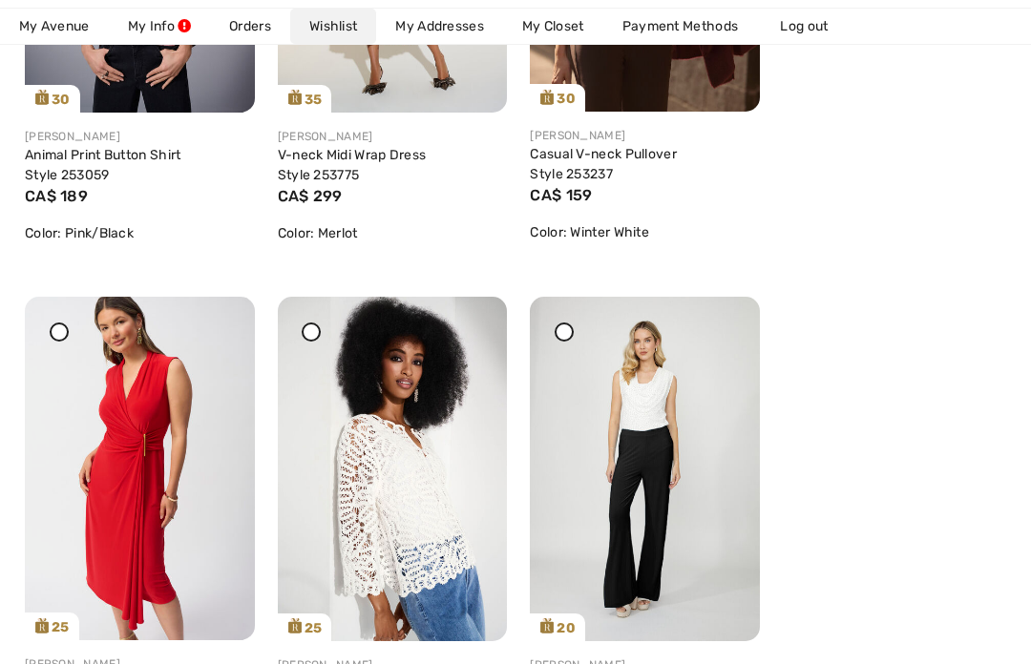
click at [218, 323] on div at bounding box center [217, 310] width 27 height 27
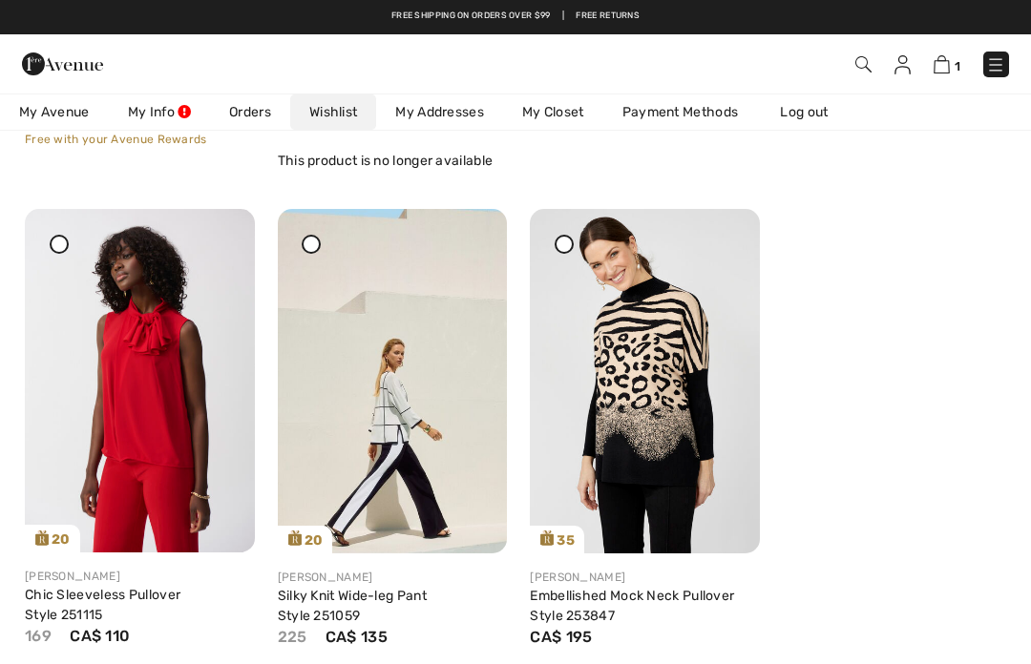
scroll to position [6132, 0]
click at [472, 230] on icon at bounding box center [469, 223] width 11 height 13
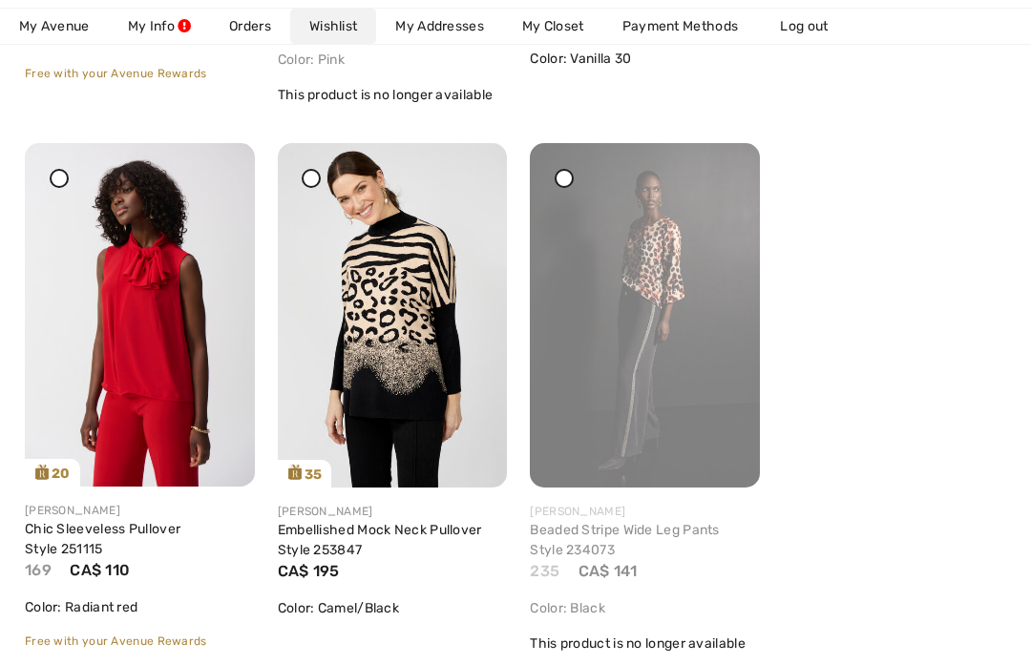
click at [469, 182] on img at bounding box center [393, 315] width 230 height 344
click at [471, 163] on icon at bounding box center [469, 156] width 11 height 13
click at [469, 163] on icon at bounding box center [469, 156] width 11 height 13
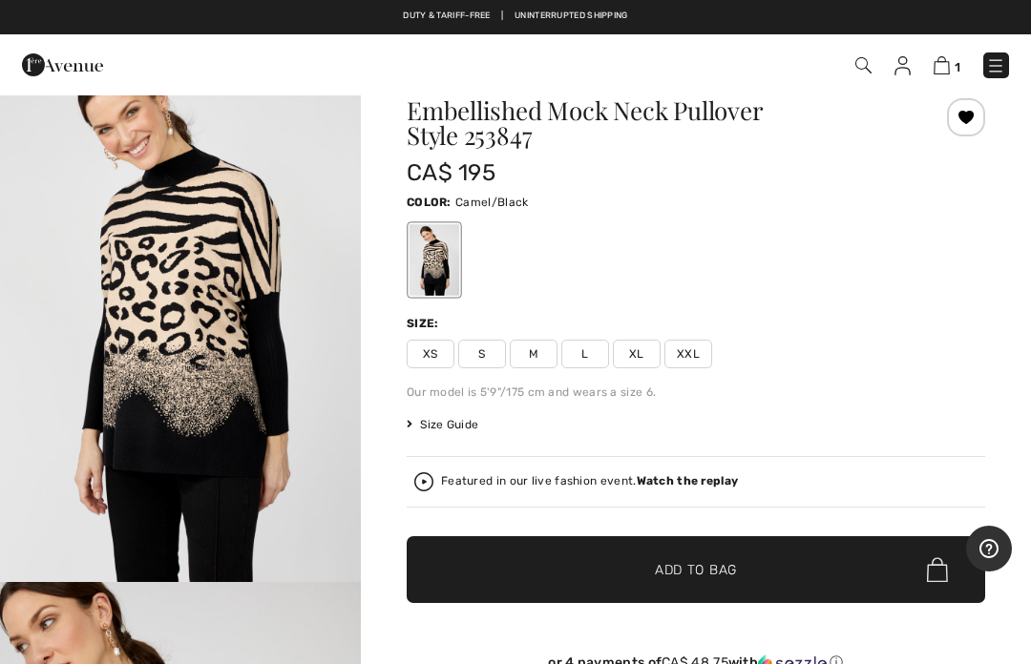
scroll to position [55, 0]
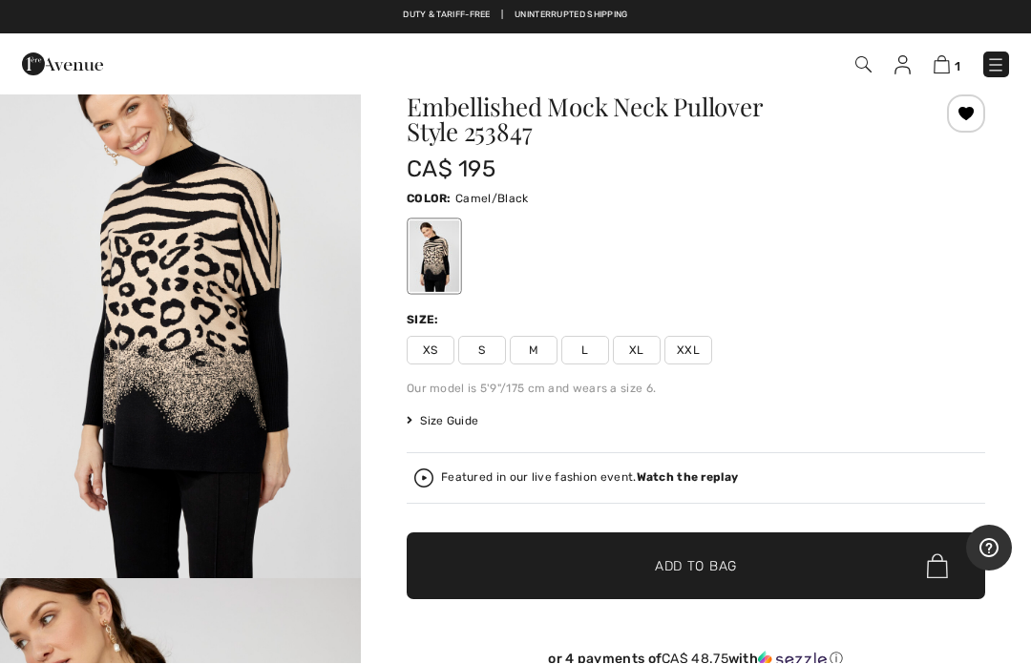
click at [963, 117] on div at bounding box center [966, 114] width 38 height 38
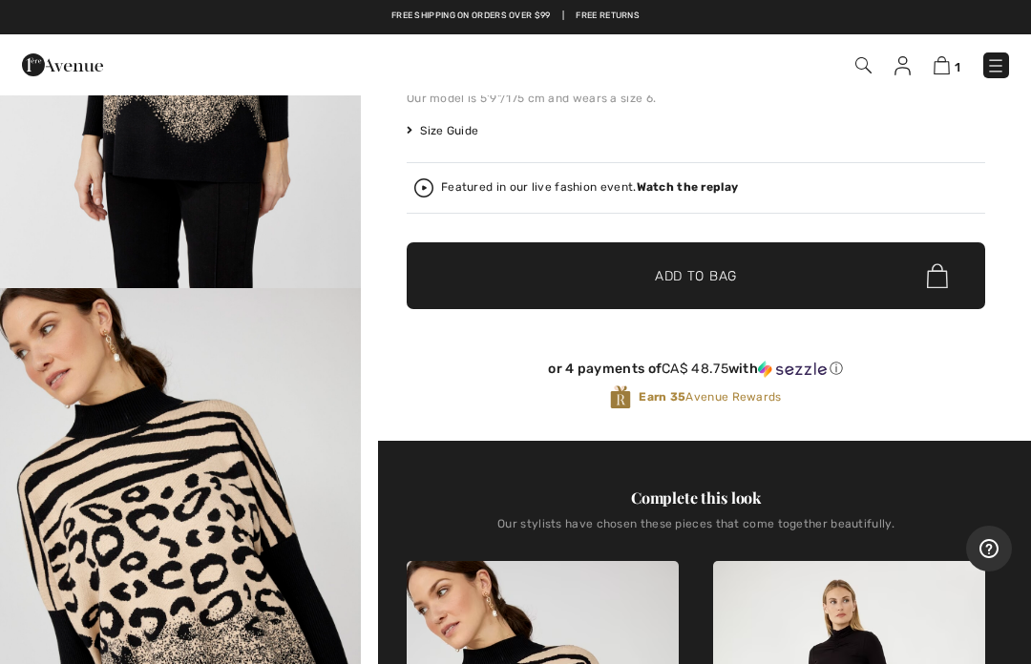
scroll to position [342, 0]
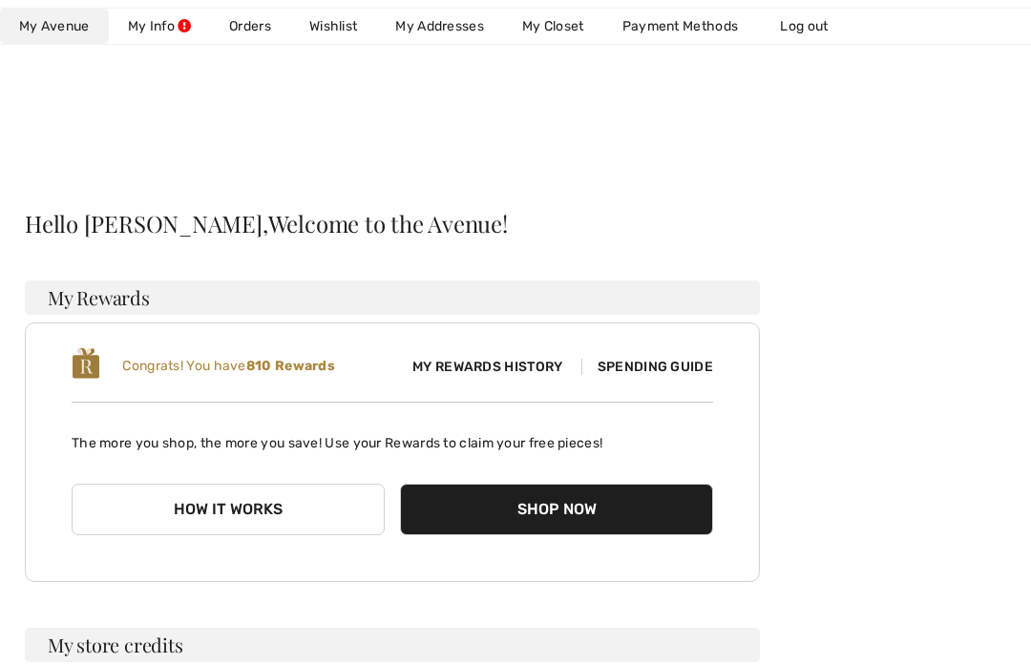
click at [340, 24] on link "Wishlist" at bounding box center [333, 26] width 86 height 35
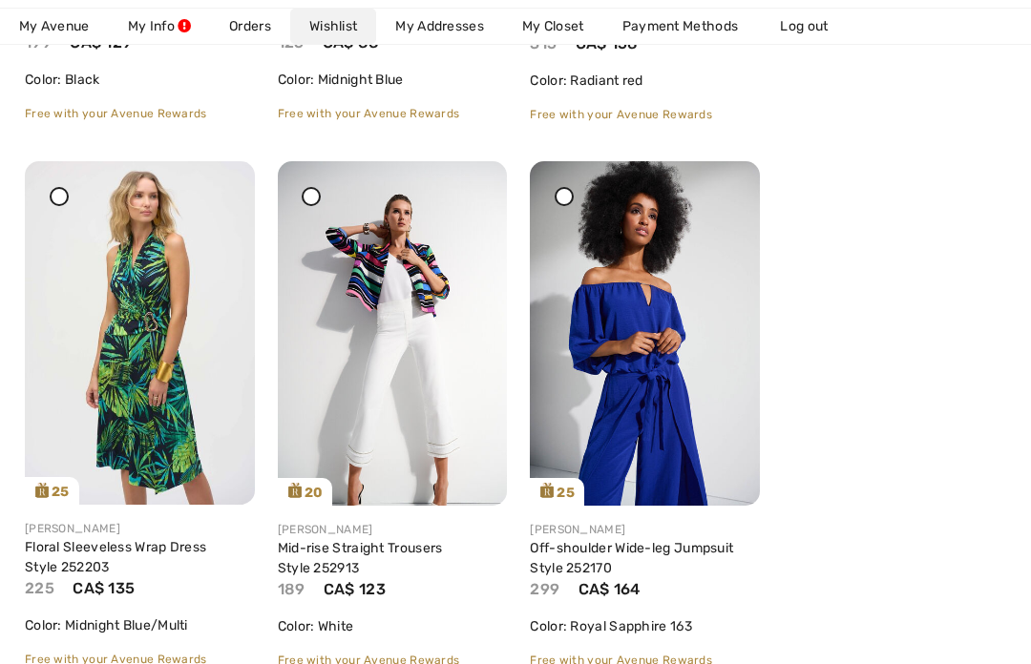
scroll to position [1315, 0]
click at [400, 322] on img at bounding box center [393, 332] width 230 height 344
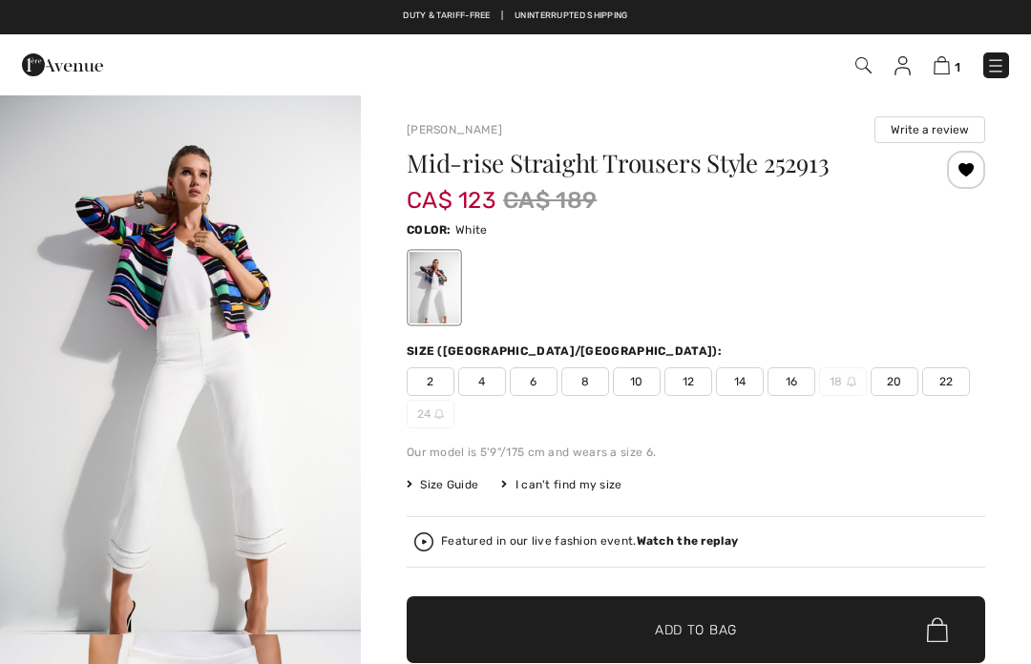
checkbox input "true"
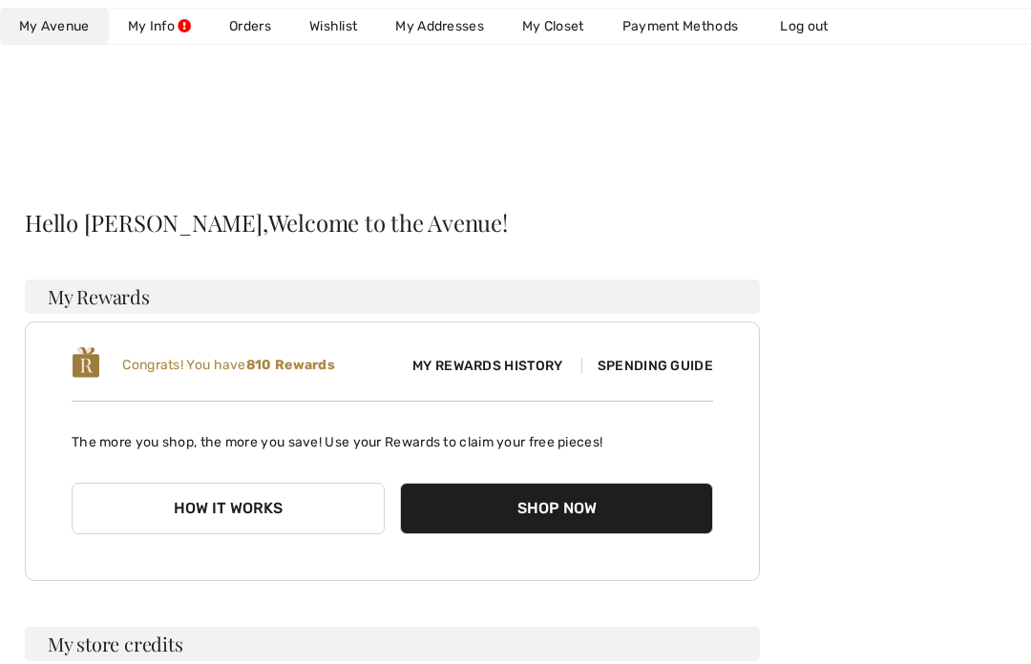
click at [336, 31] on link "Wishlist" at bounding box center [333, 26] width 86 height 35
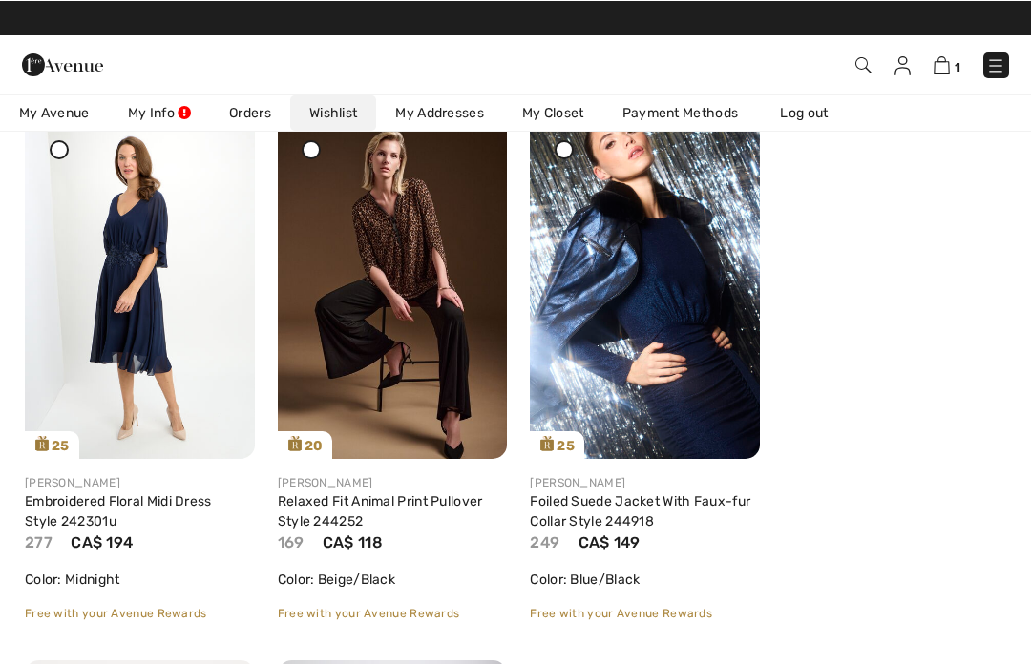
scroll to position [8396, 0]
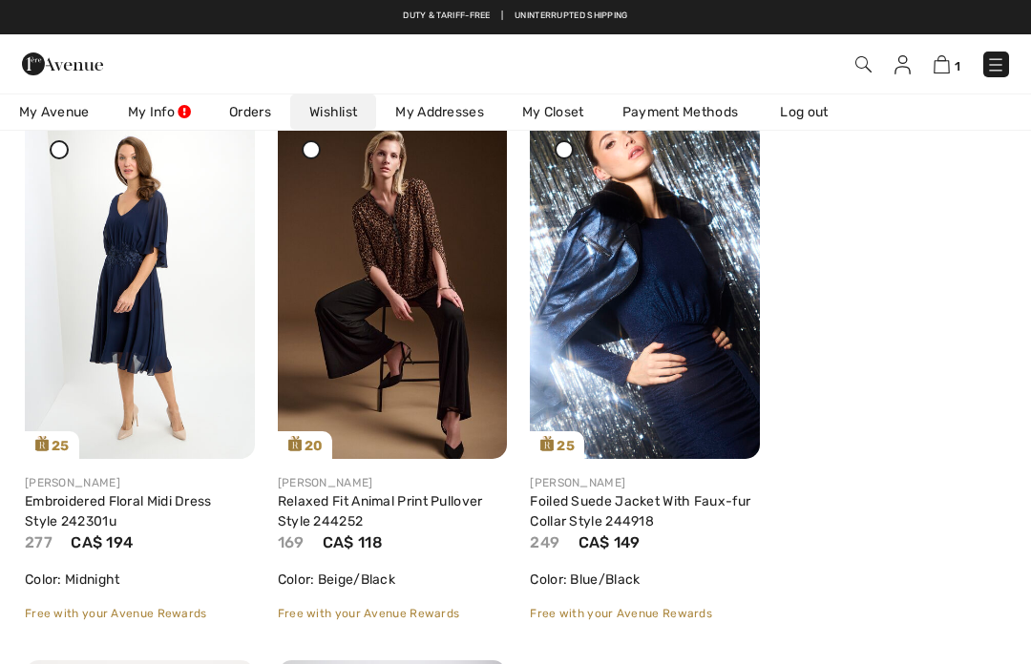
click at [569, 186] on img at bounding box center [645, 287] width 230 height 344
click at [562, 159] on div at bounding box center [563, 149] width 19 height 19
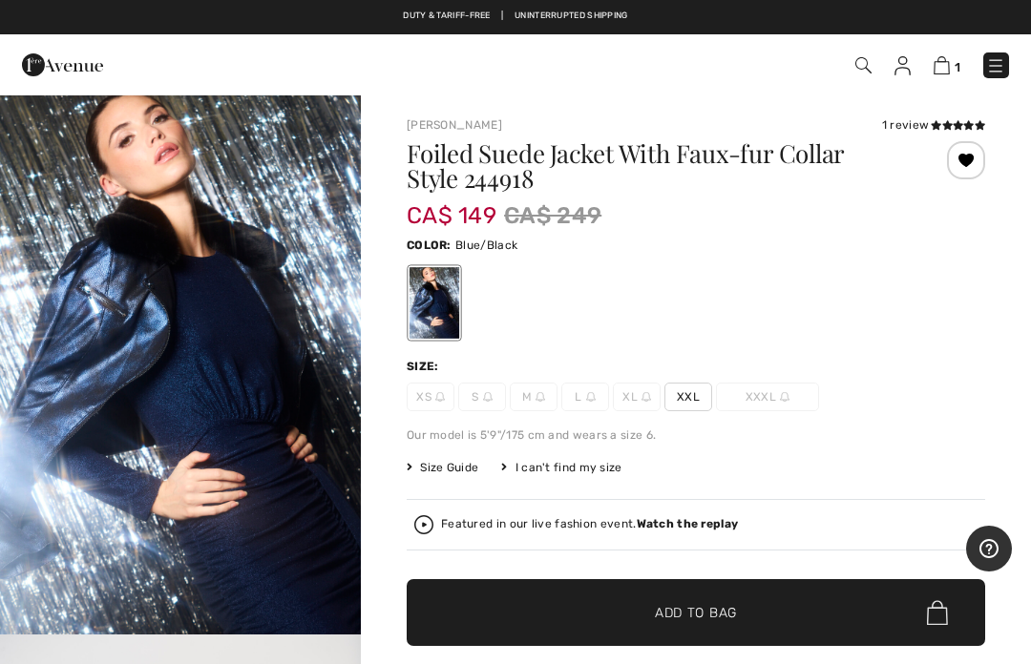
click at [983, 162] on div at bounding box center [966, 160] width 38 height 38
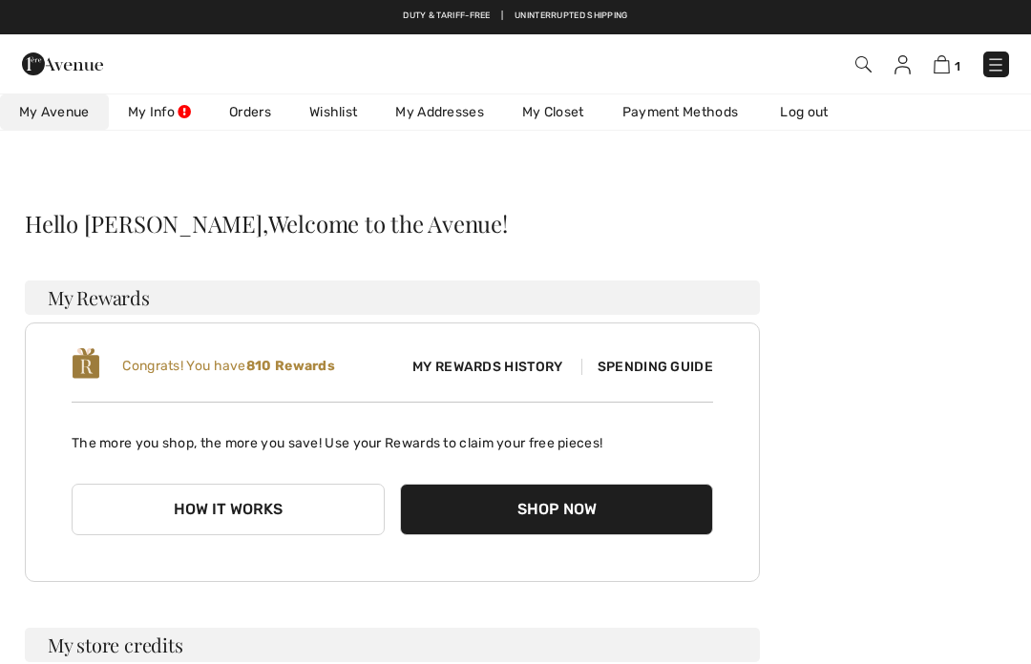
click at [342, 116] on link "Wishlist" at bounding box center [333, 111] width 86 height 35
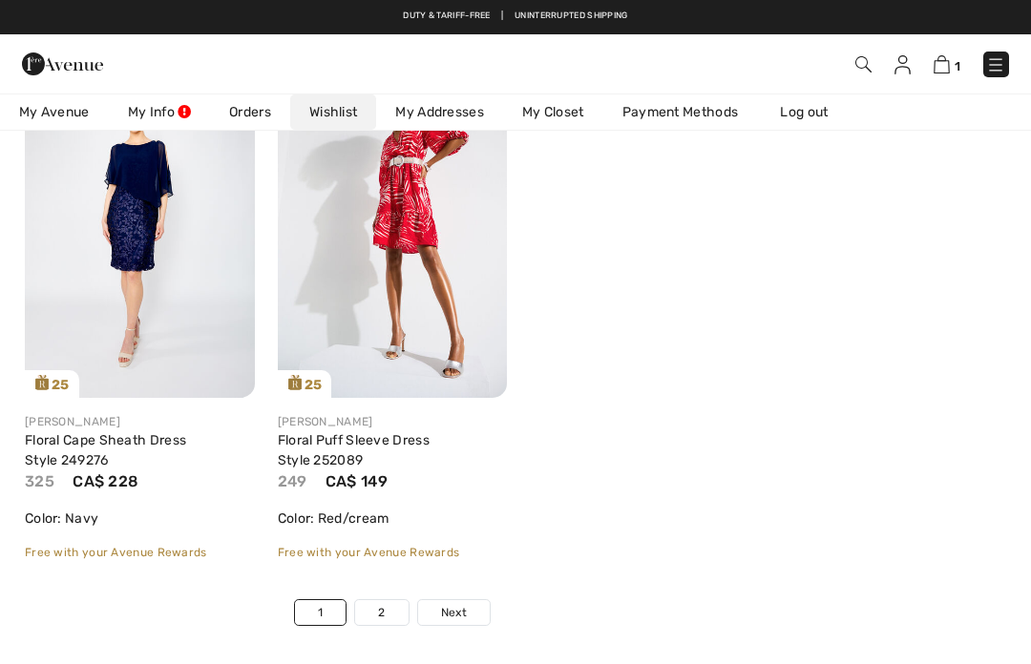
scroll to position [9005, 0]
click at [456, 622] on span "Next" at bounding box center [454, 613] width 26 height 17
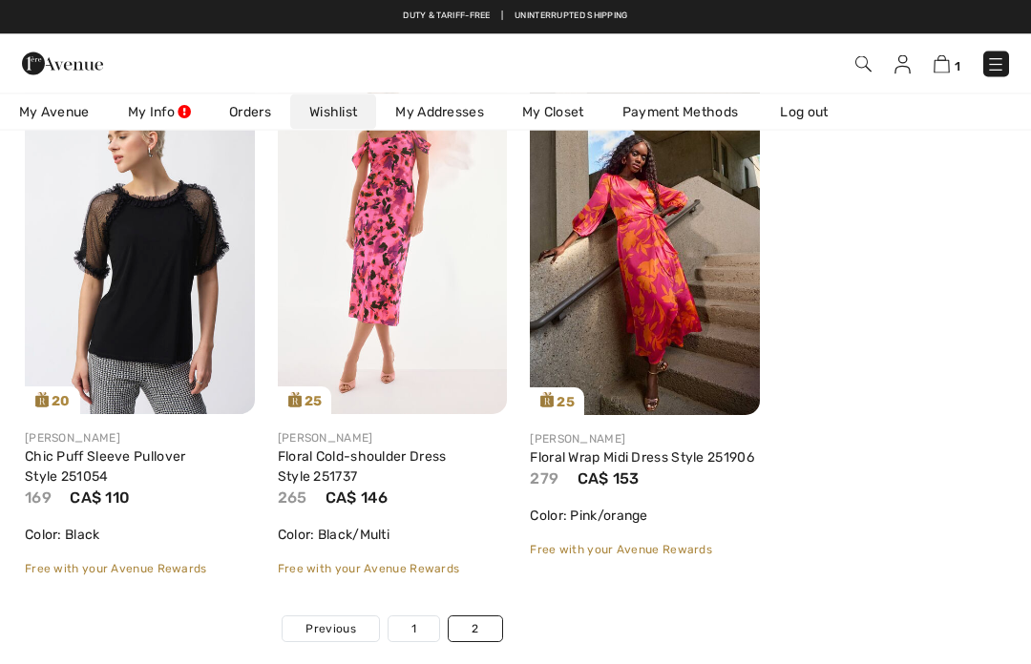
scroll to position [862, 0]
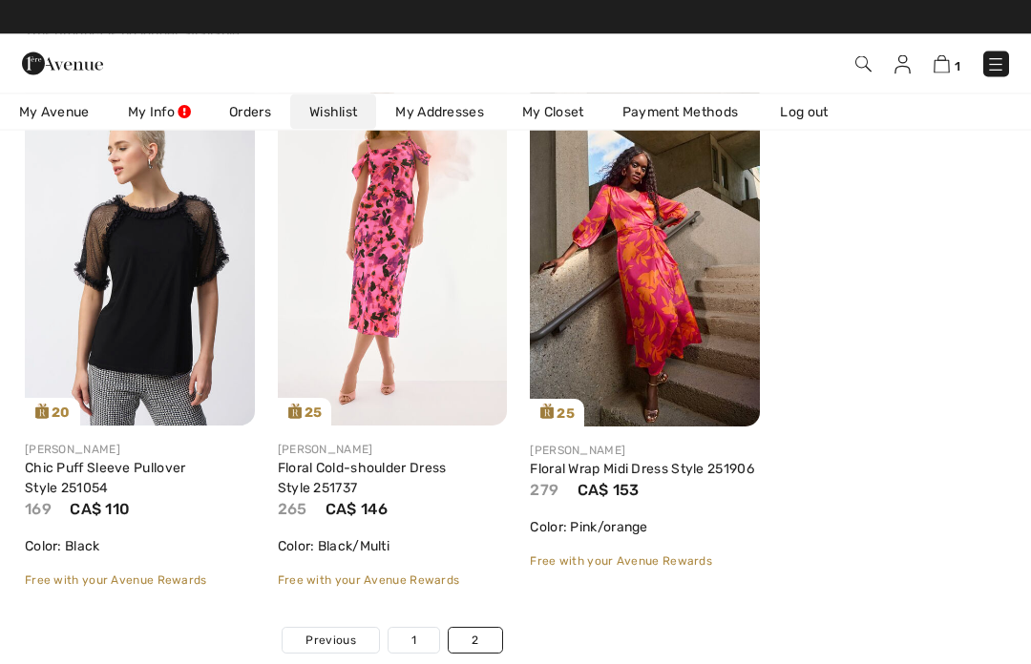
scroll to position [850, 0]
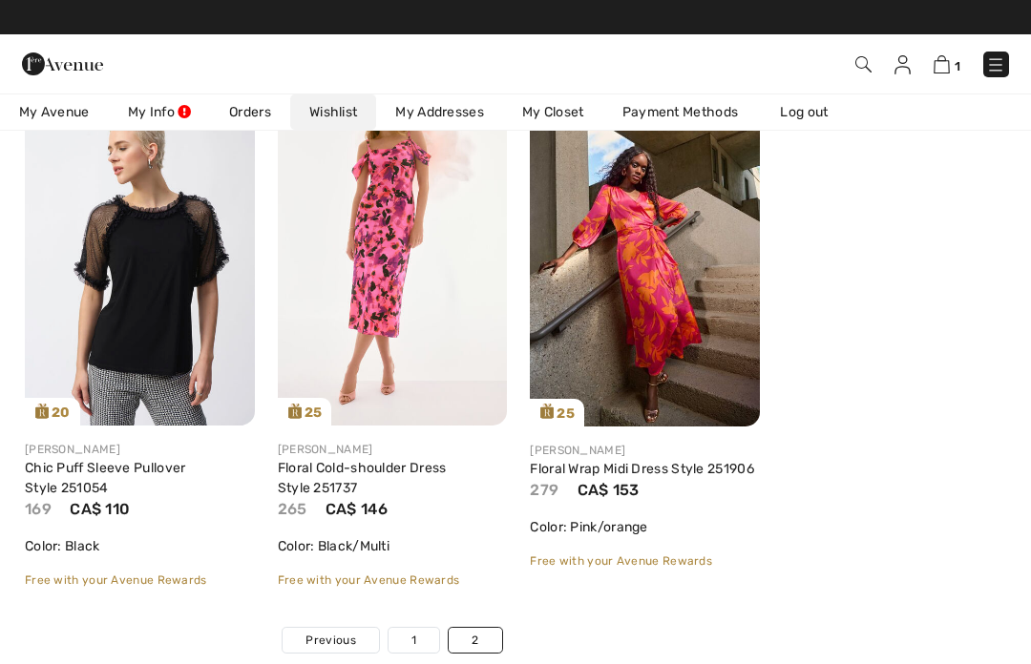
click at [329, 639] on span "Previous" at bounding box center [330, 640] width 50 height 17
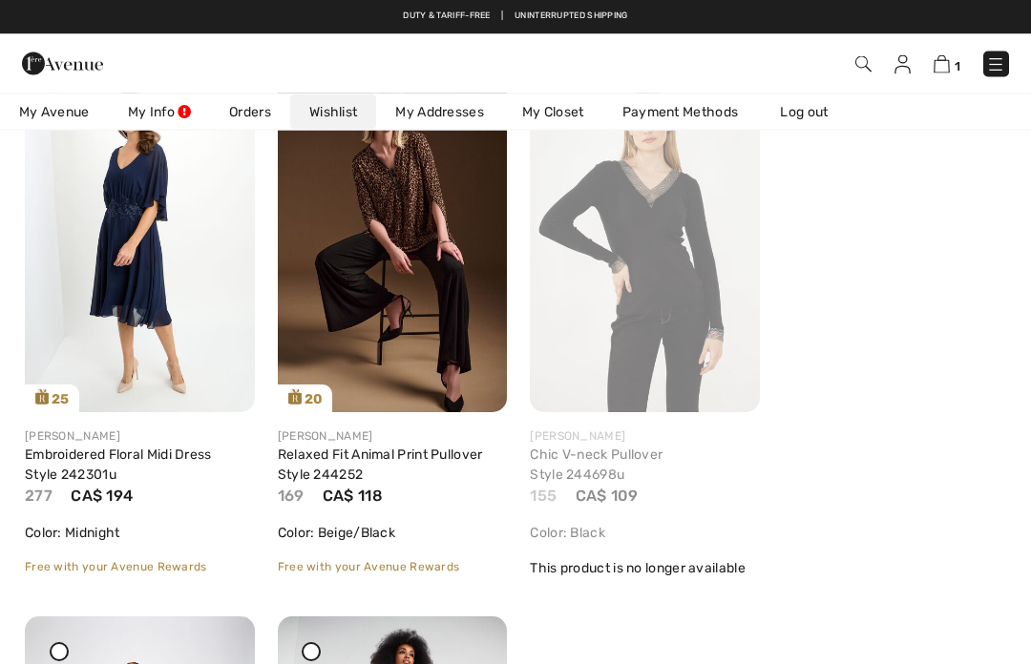
scroll to position [8443, 0]
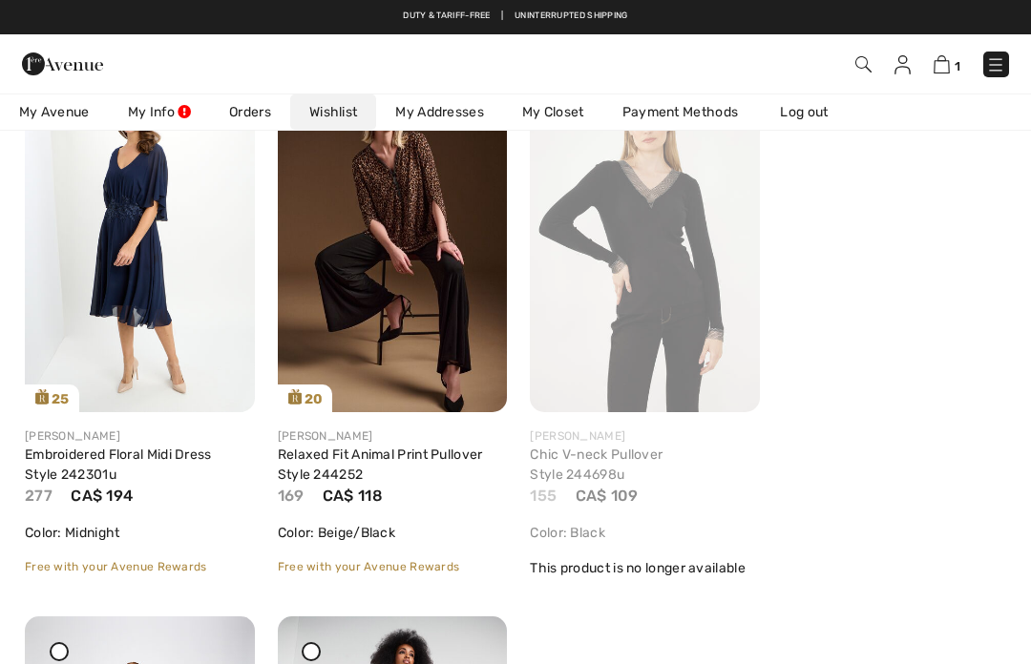
click at [1004, 71] on img at bounding box center [995, 64] width 19 height 19
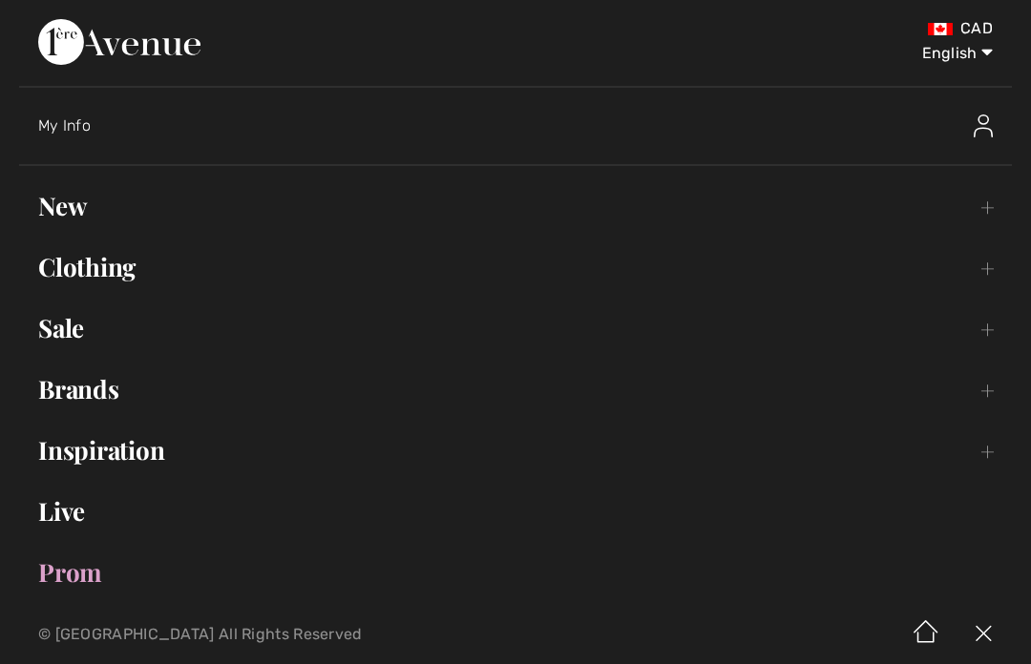
click at [74, 213] on link "New Toggle submenu" at bounding box center [515, 206] width 992 height 42
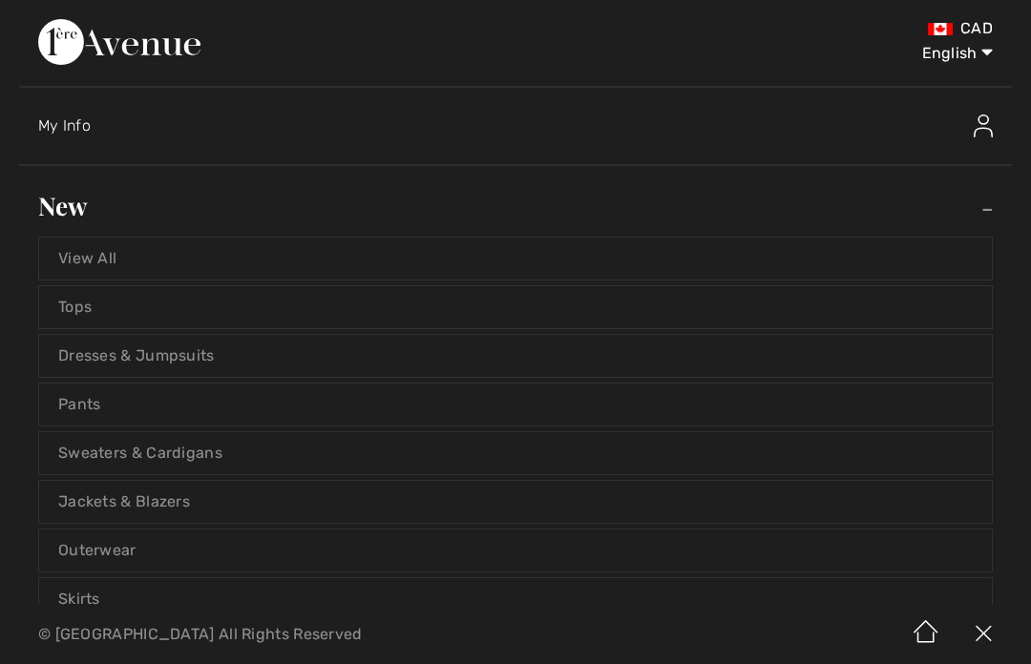
click at [101, 266] on link "View All" at bounding box center [515, 259] width 952 height 42
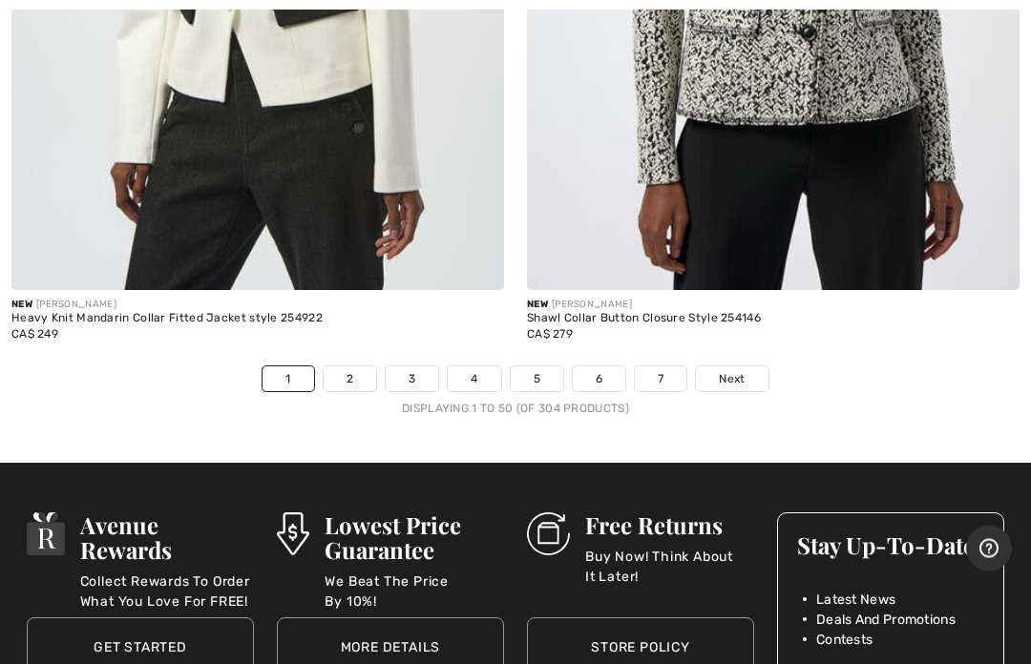
scroll to position [21488, 0]
click at [717, 368] on link "Next" at bounding box center [732, 378] width 72 height 25
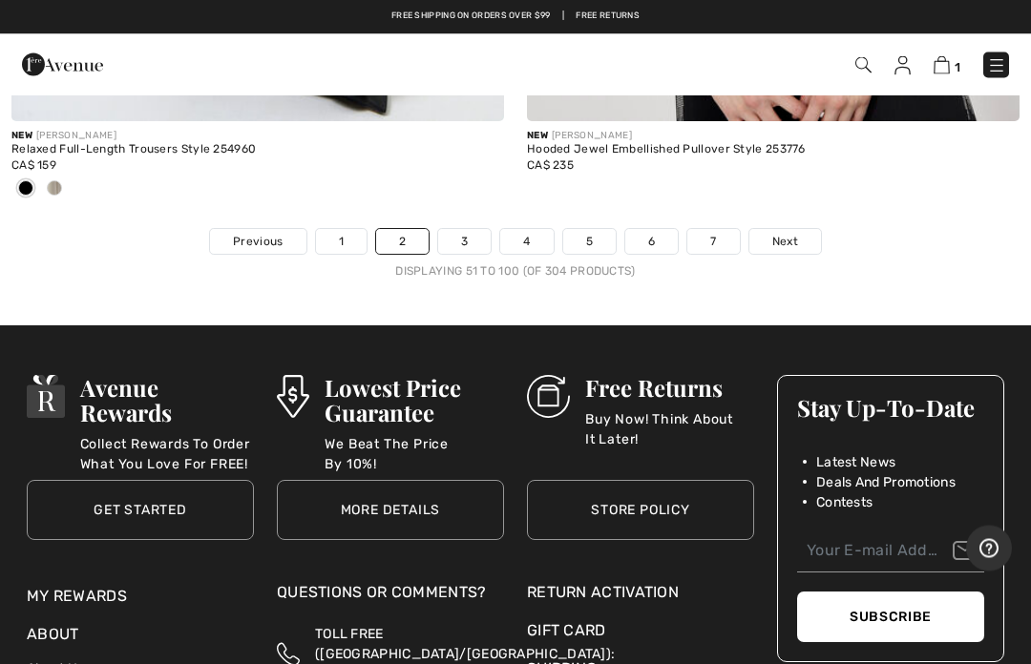
scroll to position [21752, 0]
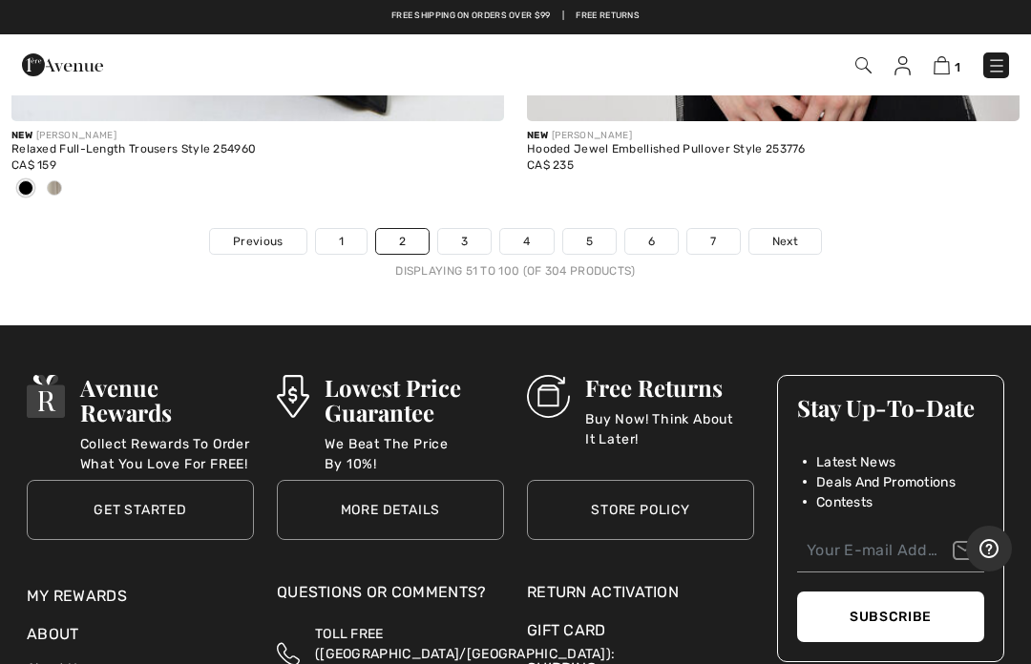
click at [788, 231] on link "Next" at bounding box center [785, 241] width 72 height 25
click at [808, 229] on link "Next" at bounding box center [785, 241] width 72 height 25
click at [802, 229] on link "Next" at bounding box center [785, 241] width 72 height 25
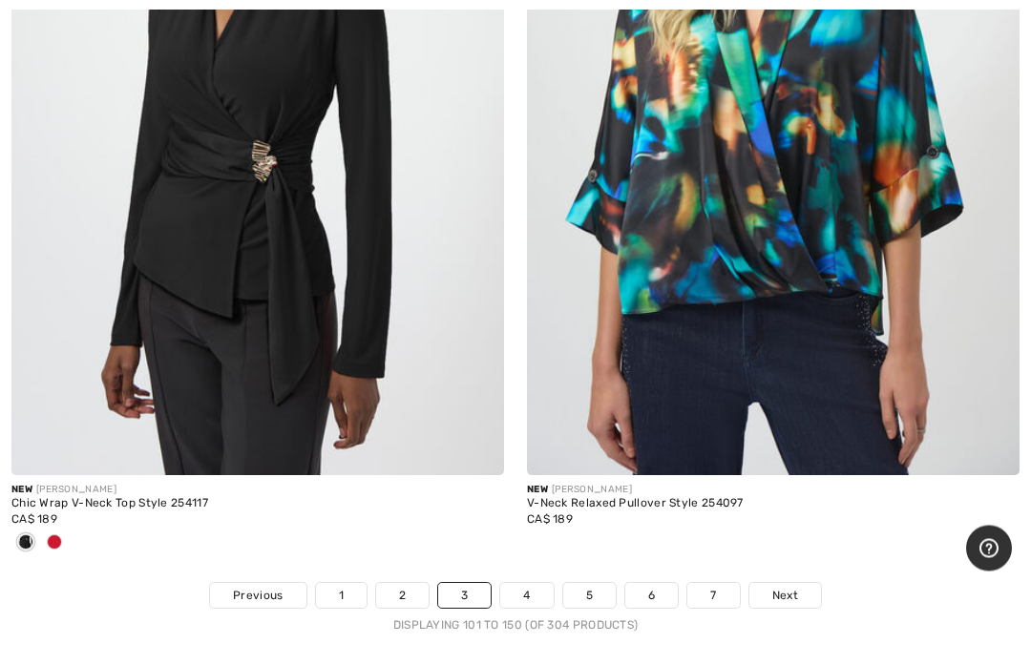
scroll to position [21172, 0]
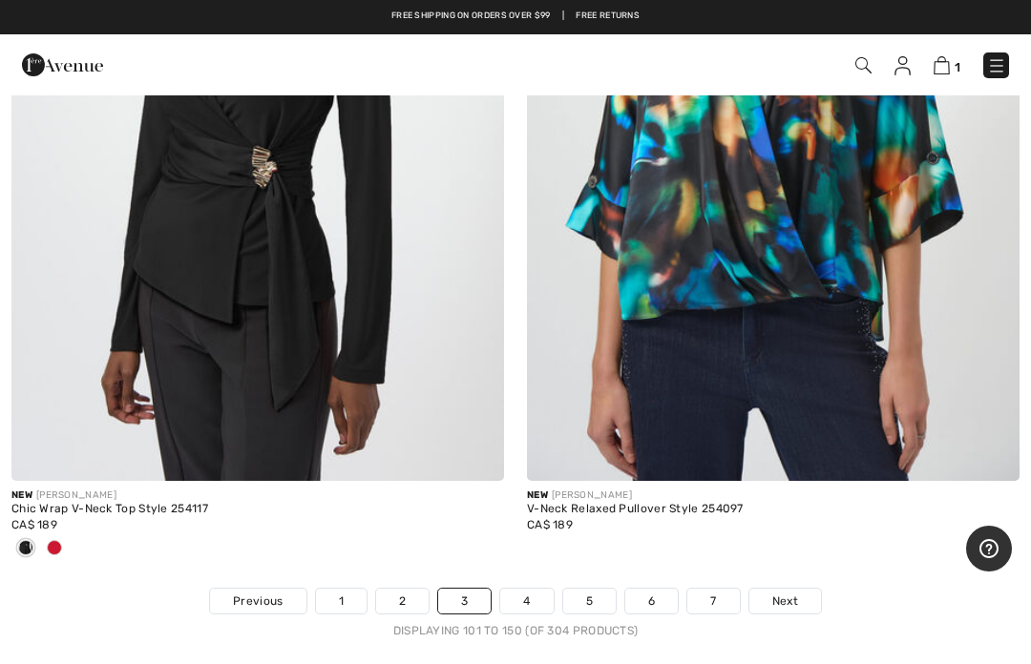
click at [522, 589] on link "4" at bounding box center [526, 601] width 52 height 25
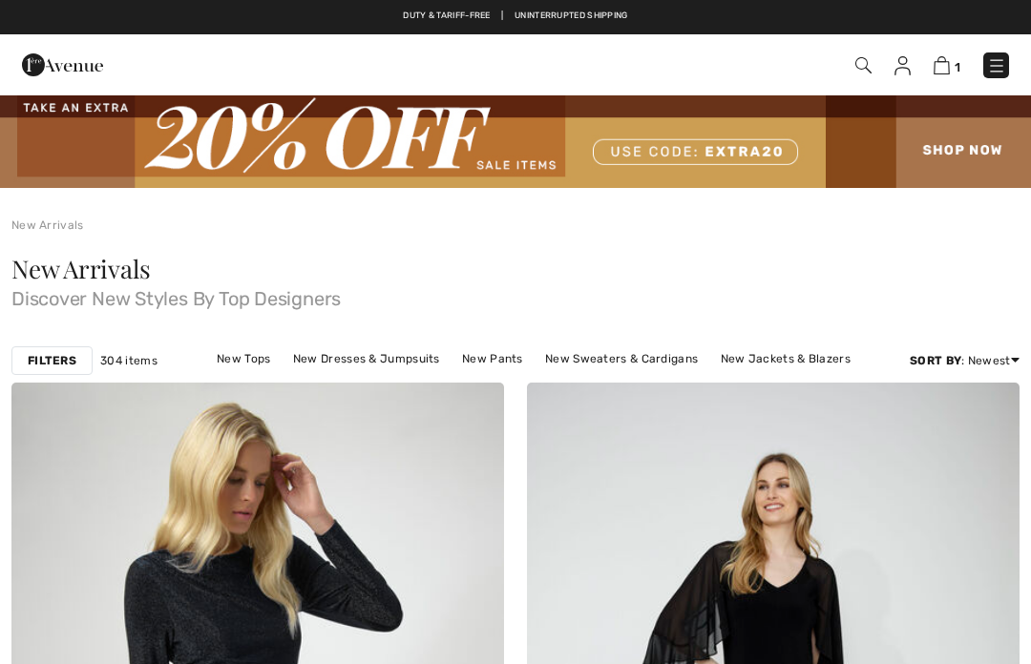
checkbox input "true"
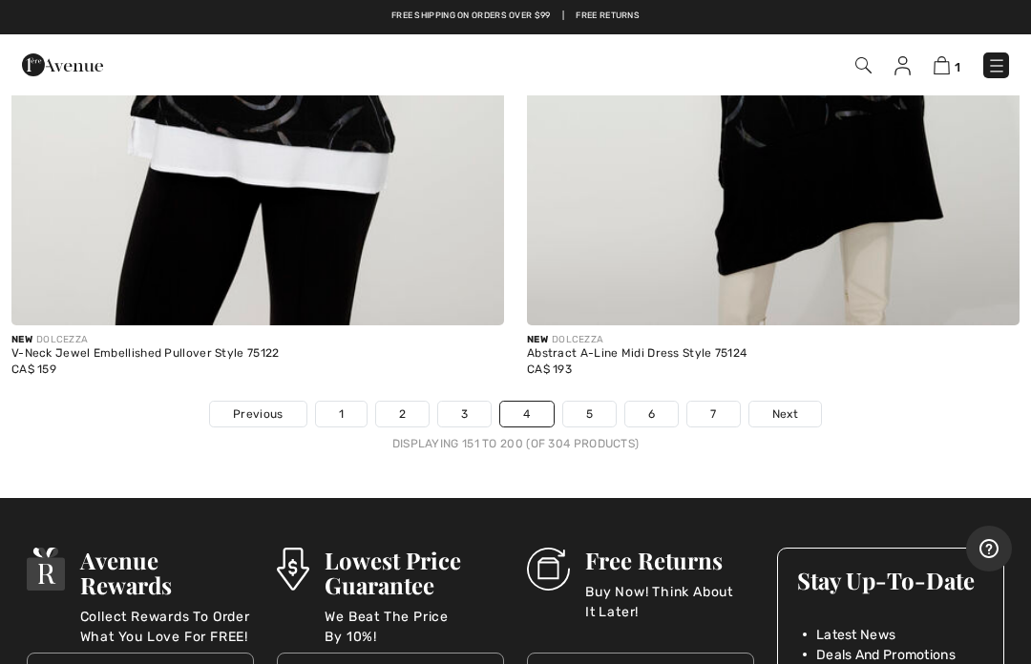
scroll to position [21169, 0]
